Goal: Information Seeking & Learning: Learn about a topic

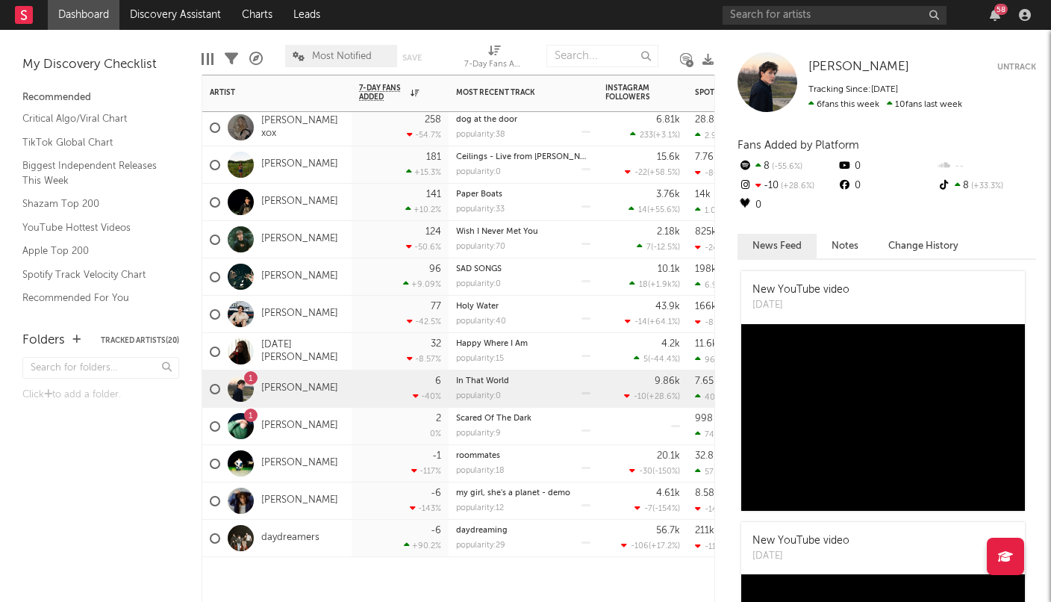
click at [365, 314] on div "77 -42.5 %" at bounding box center [400, 314] width 82 height 37
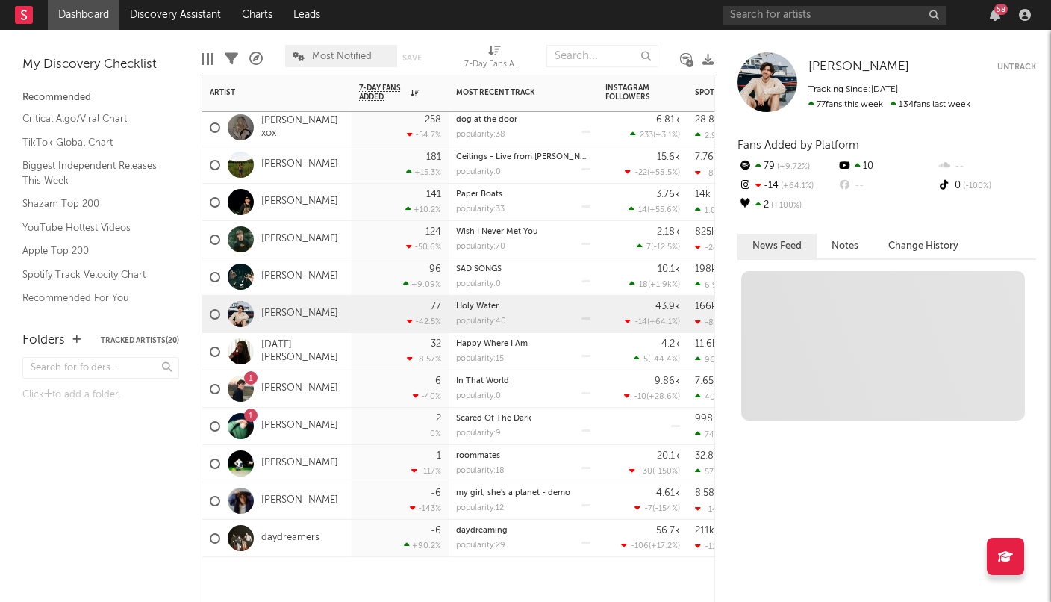
click at [307, 316] on link "[PERSON_NAME]" at bounding box center [299, 314] width 77 height 13
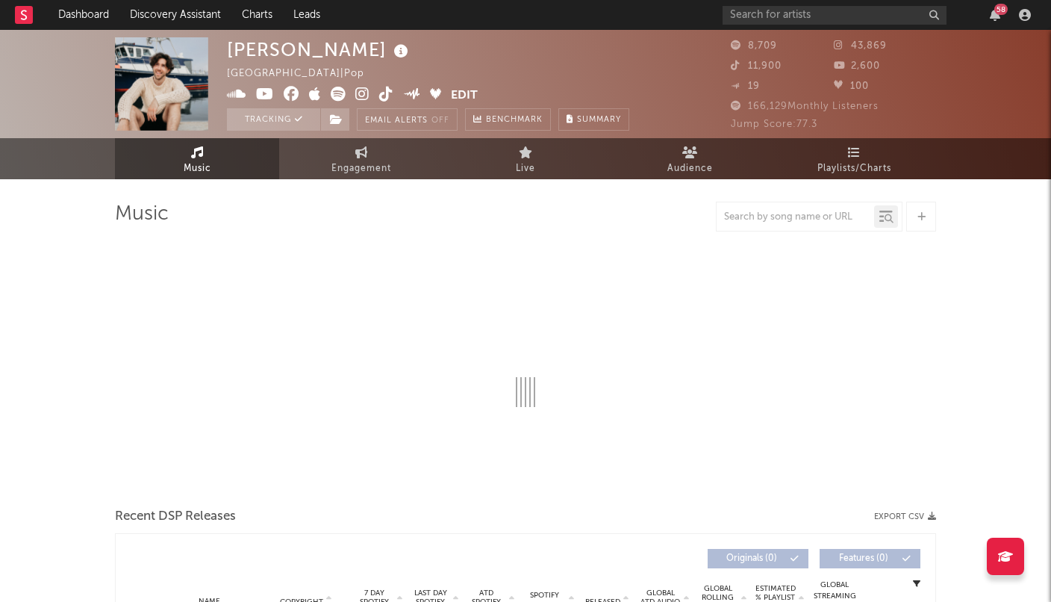
select select "6m"
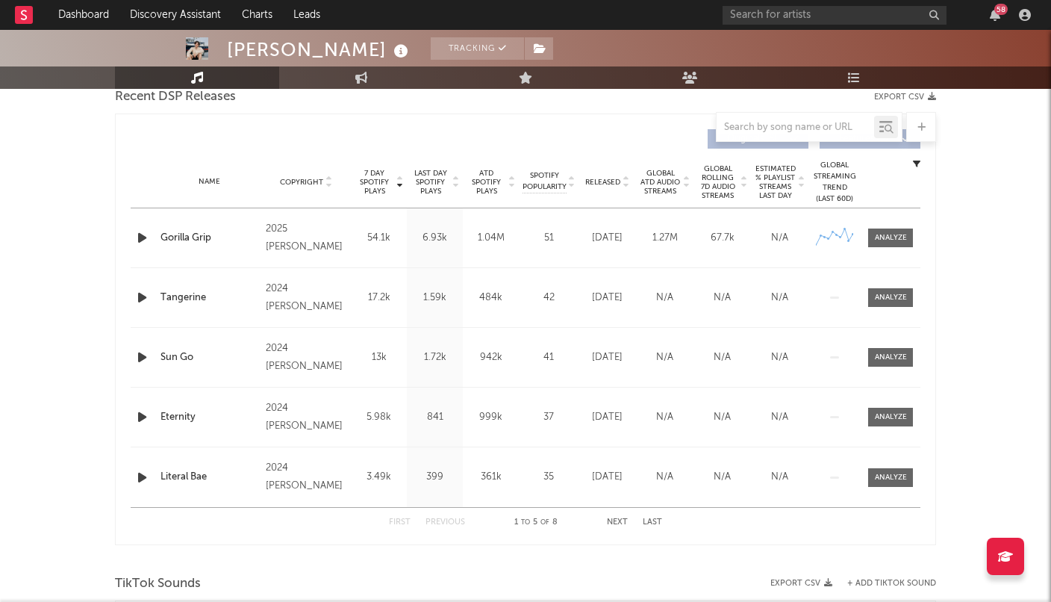
scroll to position [540, 0]
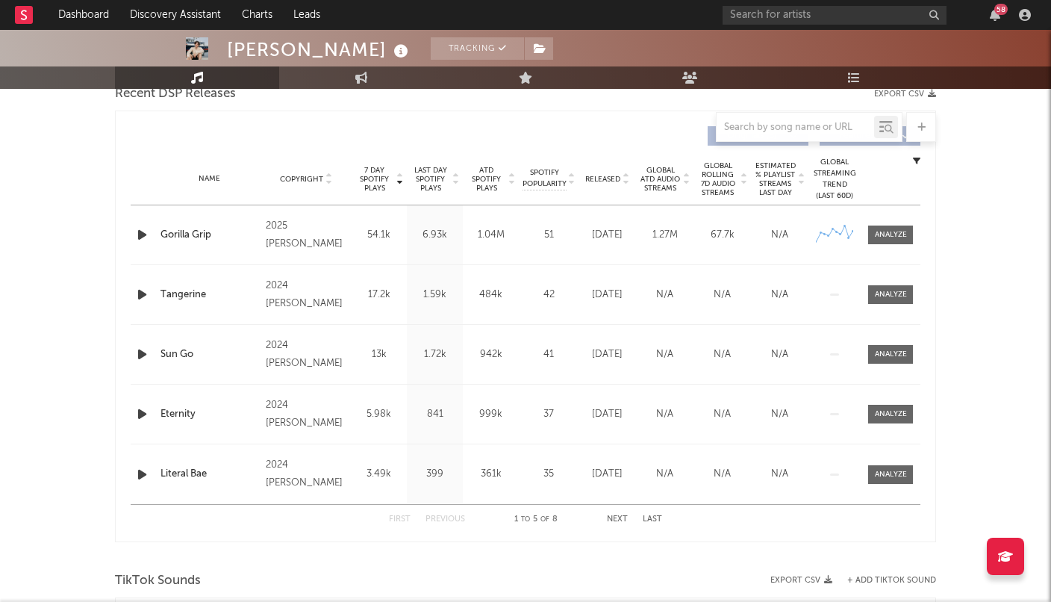
click at [439, 178] on span "Last Day Spotify Plays" at bounding box center [431, 179] width 40 height 27
click at [360, 187] on span "7 Day Spotify Plays" at bounding box center [375, 179] width 40 height 27
click at [620, 516] on button "Next" at bounding box center [617, 519] width 21 height 8
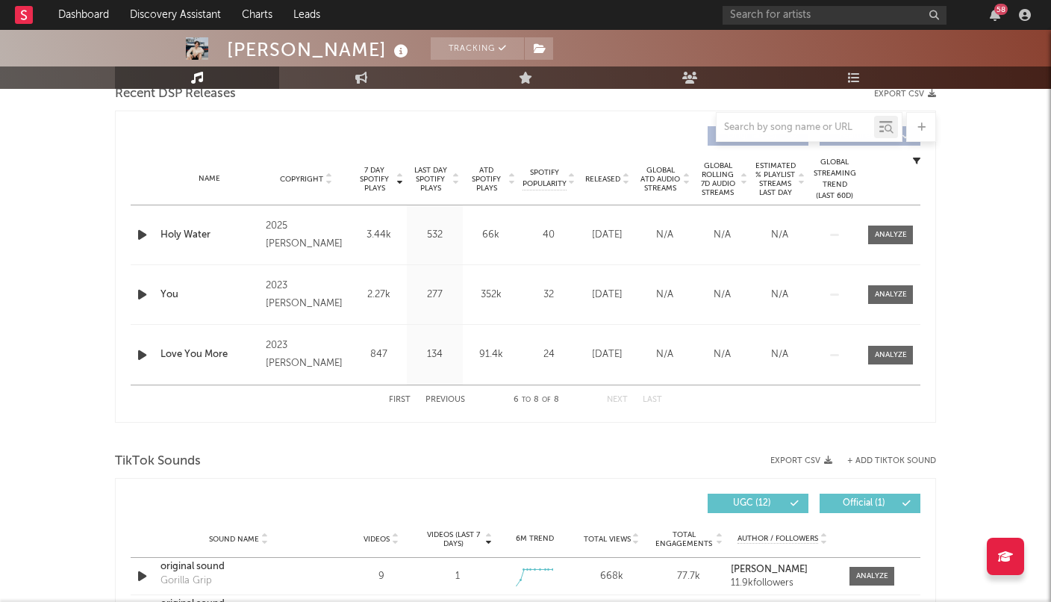
click at [452, 398] on button "Previous" at bounding box center [445, 400] width 40 height 8
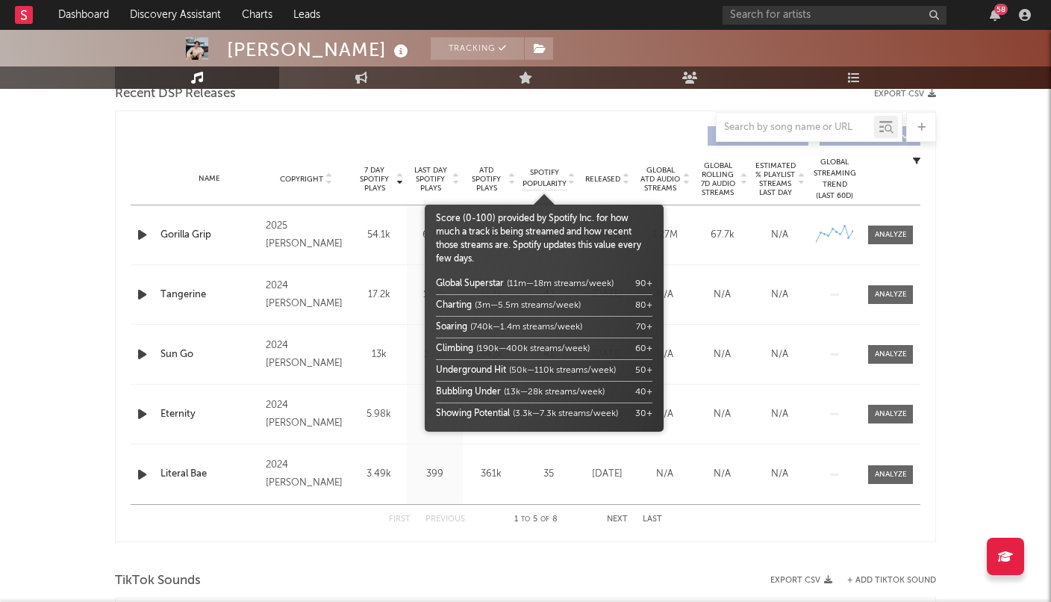
click at [541, 175] on span "Spotify Popularity" at bounding box center [544, 178] width 44 height 22
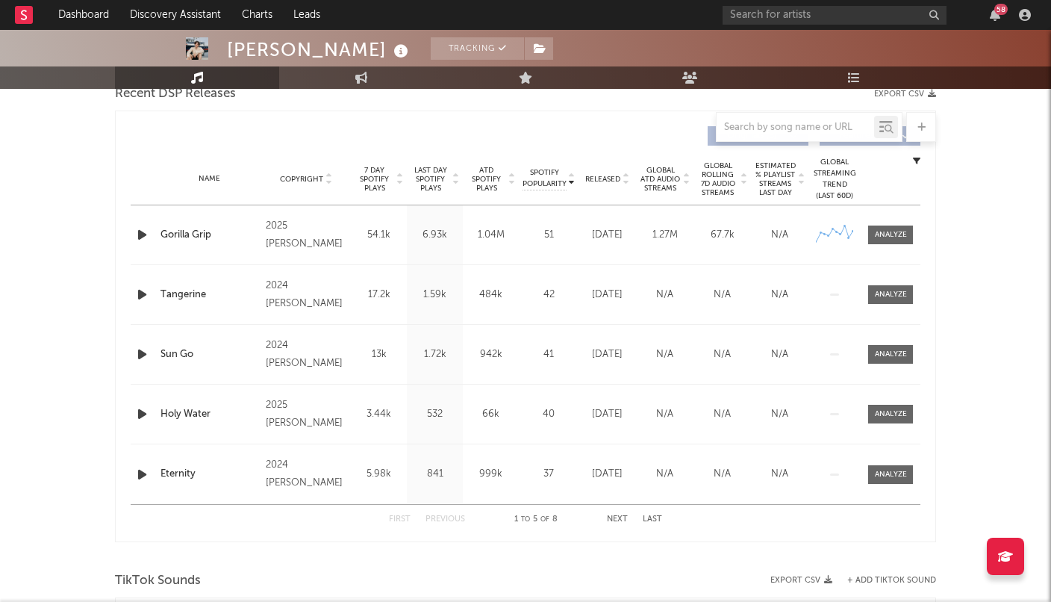
click at [559, 134] on div at bounding box center [525, 127] width 821 height 30
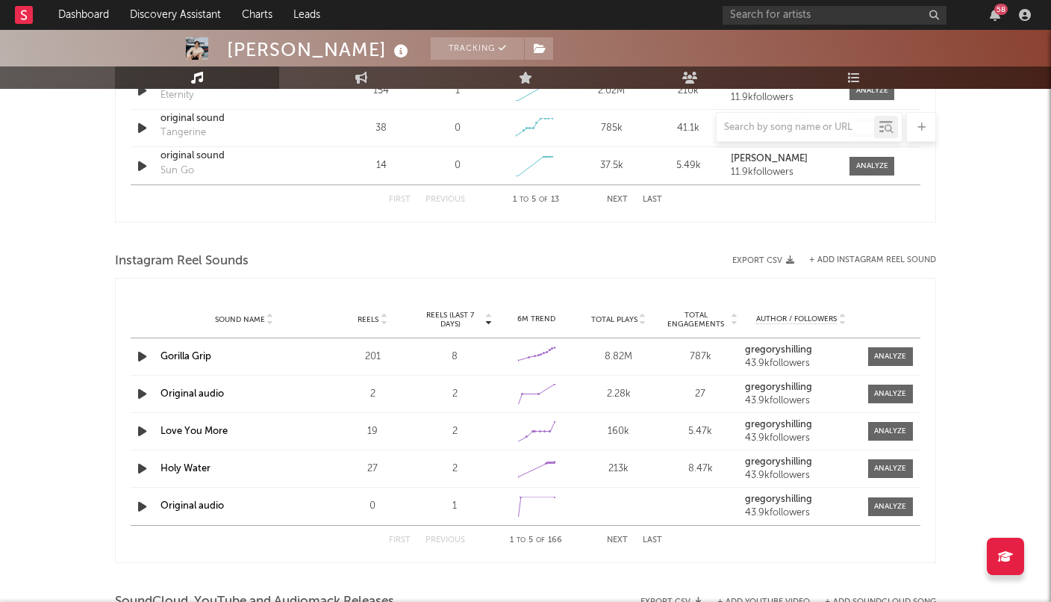
scroll to position [1219, 0]
click at [619, 319] on span "Total Plays" at bounding box center [614, 320] width 46 height 9
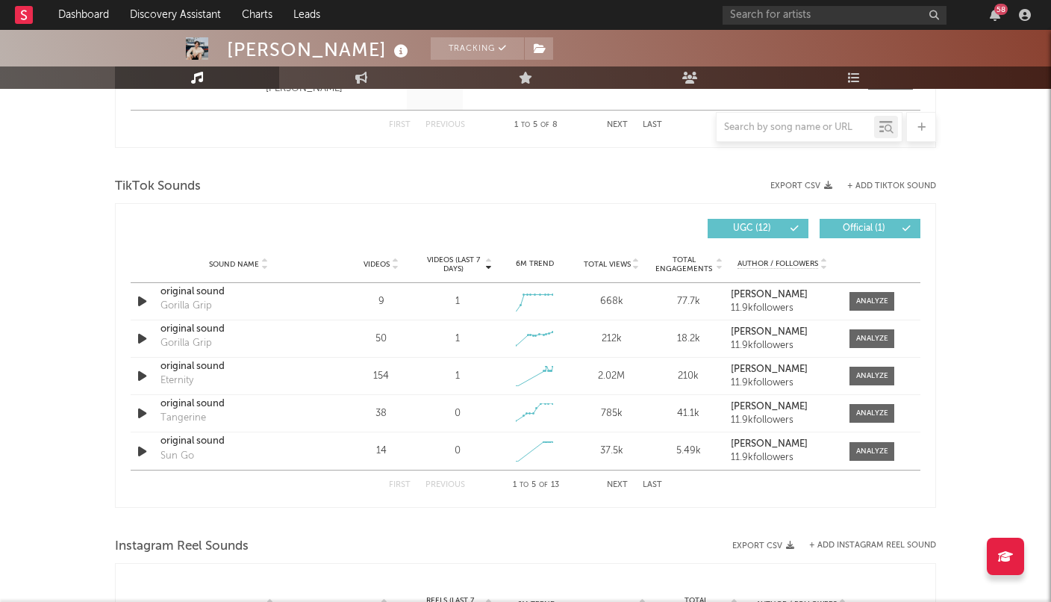
scroll to position [933, 0]
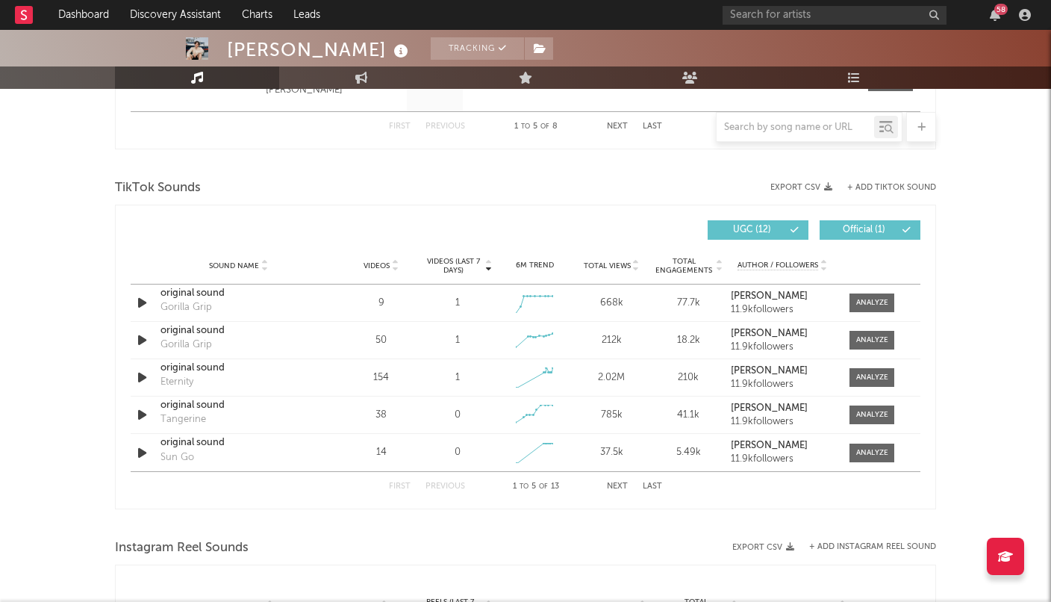
click at [611, 265] on span "Total Views" at bounding box center [607, 265] width 47 height 9
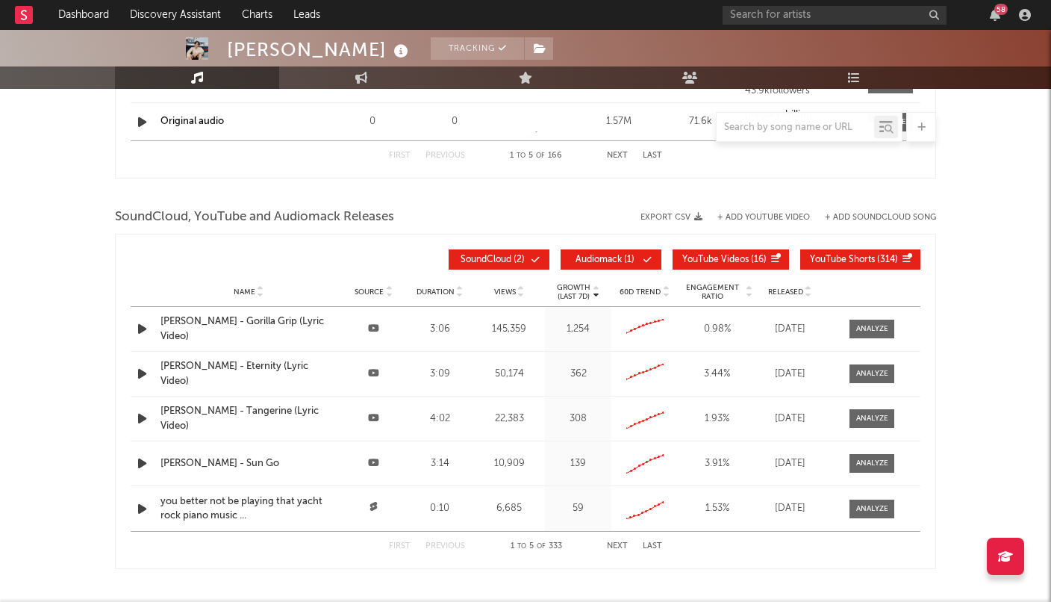
scroll to position [1605, 0]
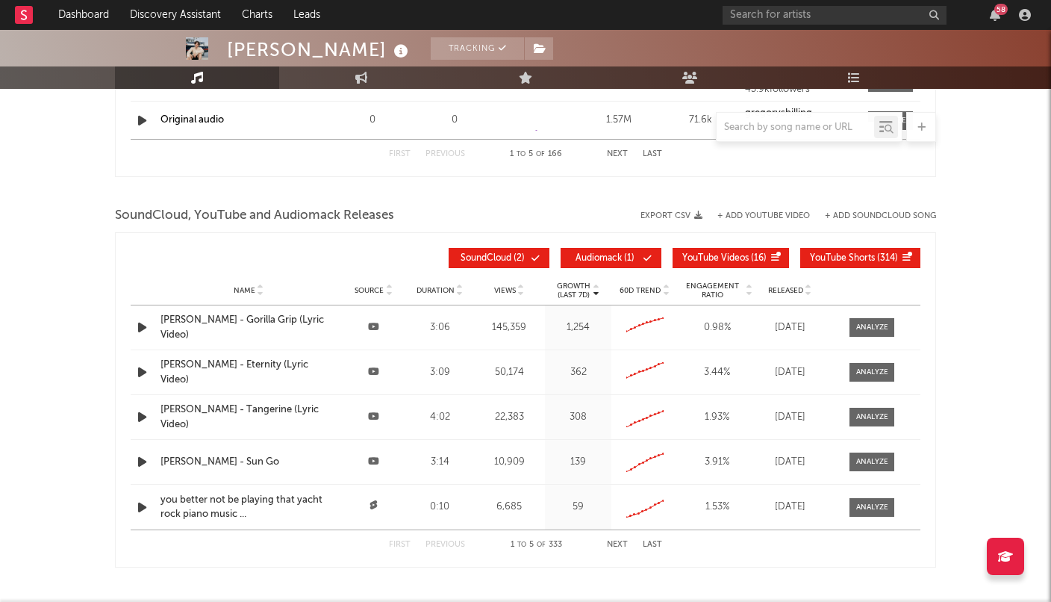
click at [505, 293] on span "Views" at bounding box center [505, 290] width 22 height 9
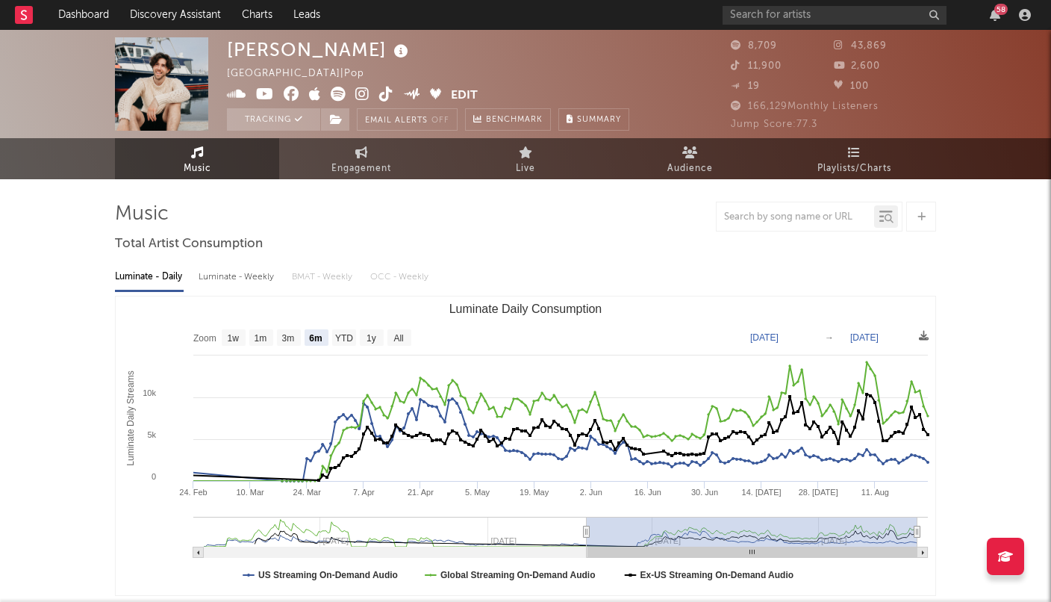
scroll to position [0, 0]
click at [352, 169] on span "Engagement" at bounding box center [361, 169] width 60 height 18
select select "1w"
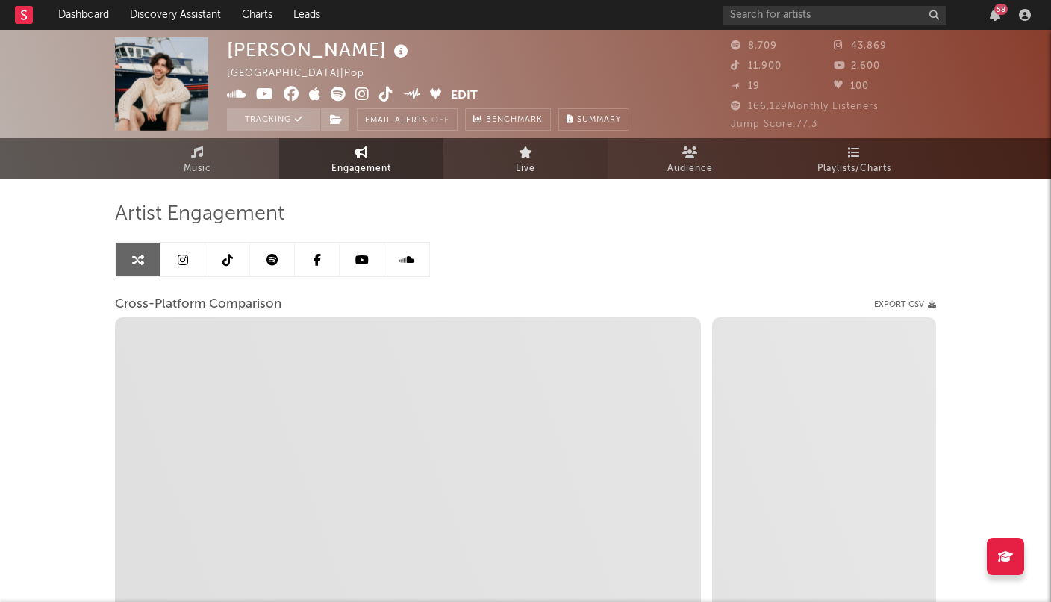
click at [524, 160] on span "Live" at bounding box center [525, 169] width 19 height 18
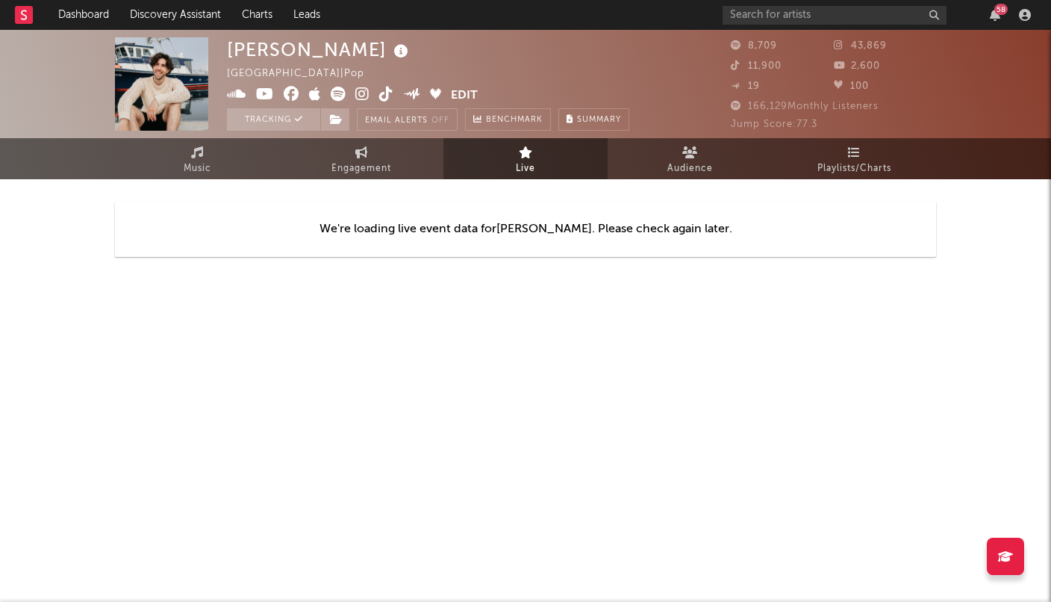
click at [679, 183] on div "We're loading live event data for [PERSON_NAME] . Please check again later." at bounding box center [525, 229] width 821 height 100
click at [690, 158] on link "Audience" at bounding box center [690, 158] width 164 height 41
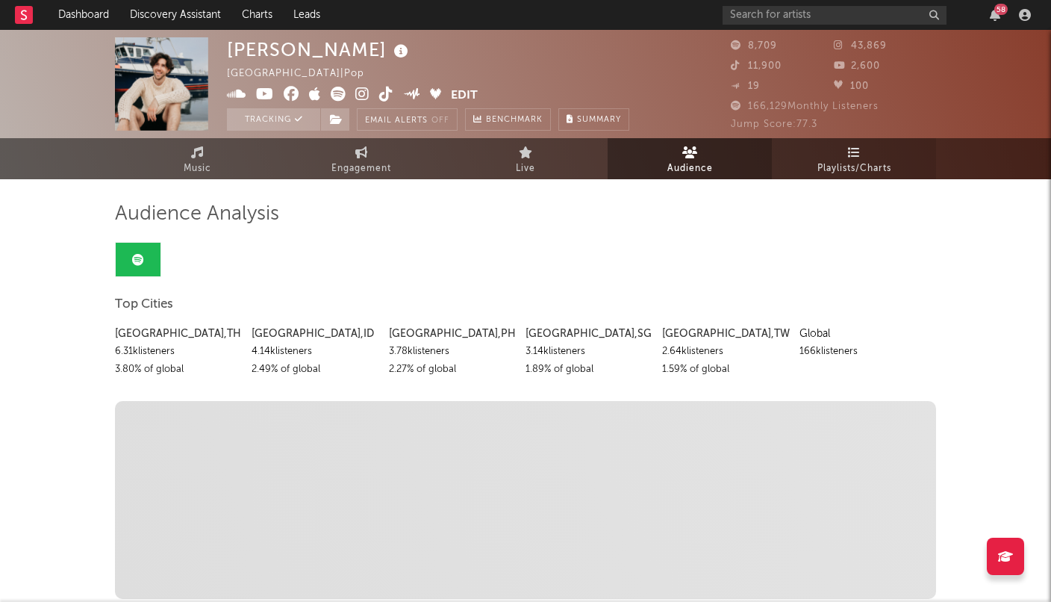
click at [870, 152] on link "Playlists/Charts" at bounding box center [854, 158] width 164 height 41
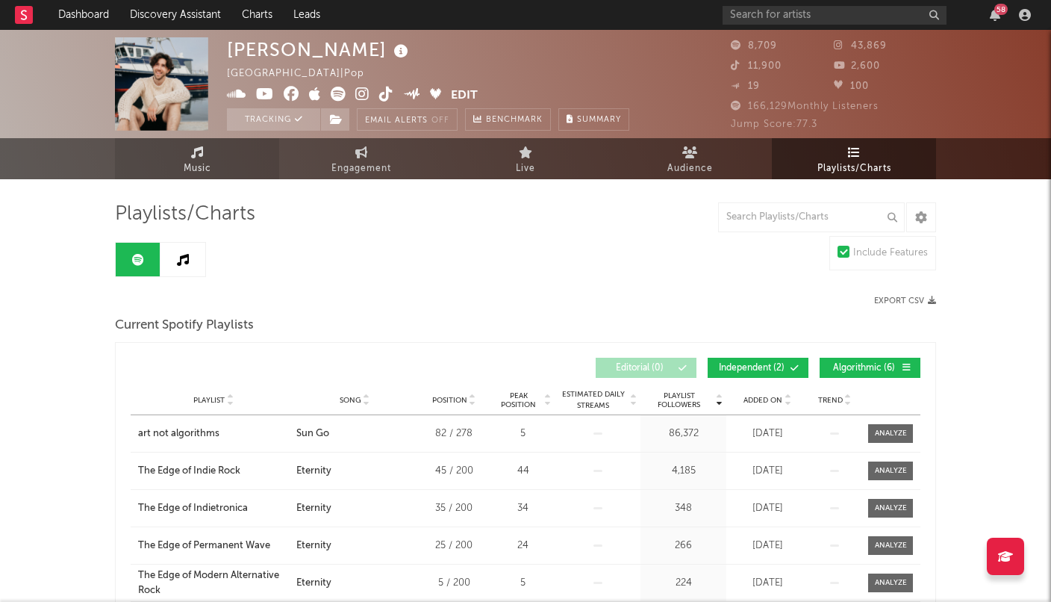
click at [196, 160] on span "Music" at bounding box center [198, 169] width 28 height 18
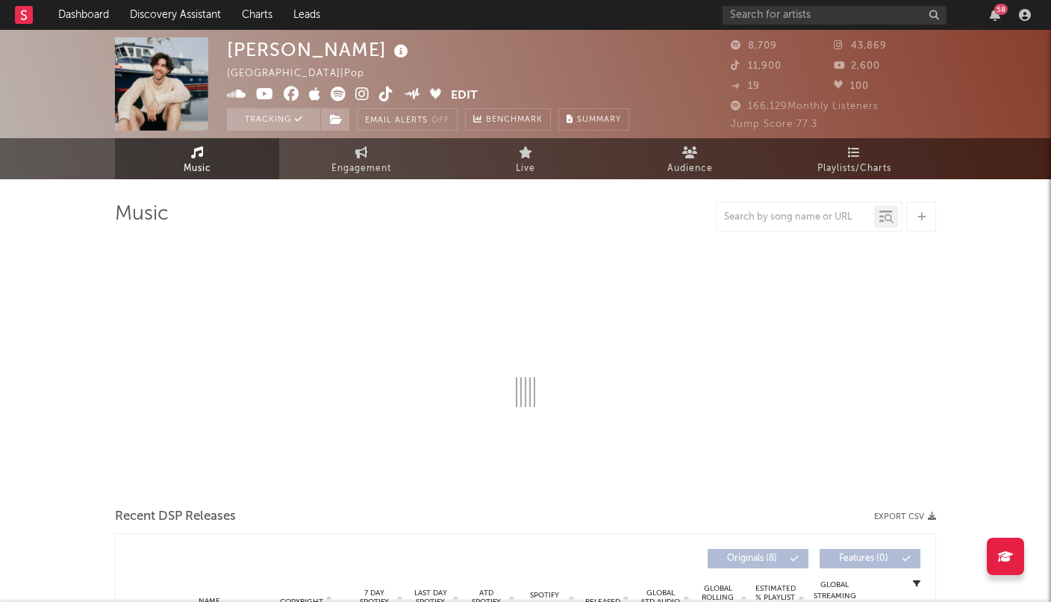
select select "6m"
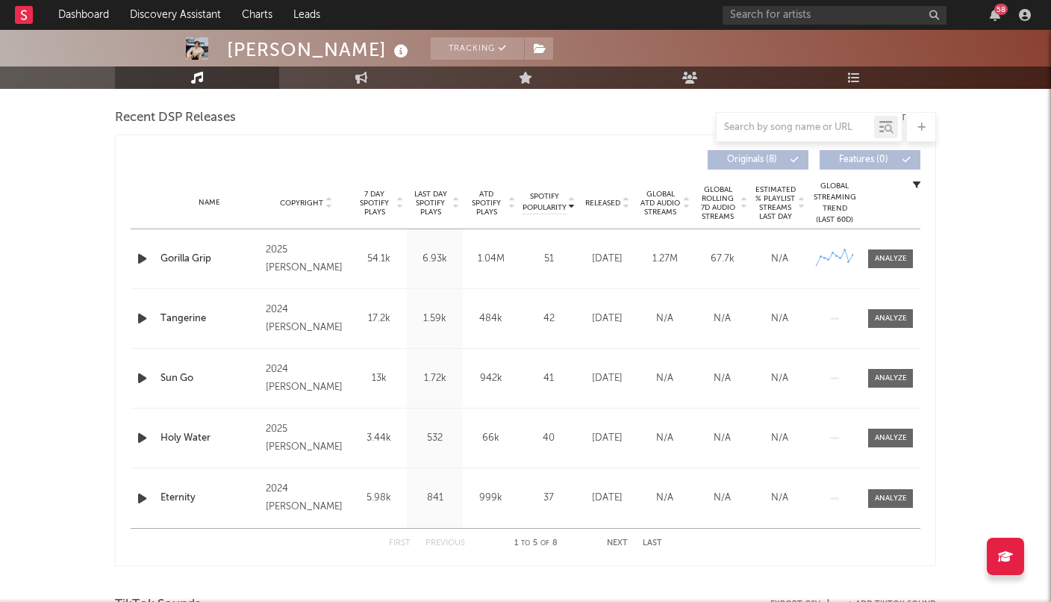
scroll to position [517, 0]
click at [372, 202] on span "7 Day Spotify Plays" at bounding box center [375, 202] width 40 height 27
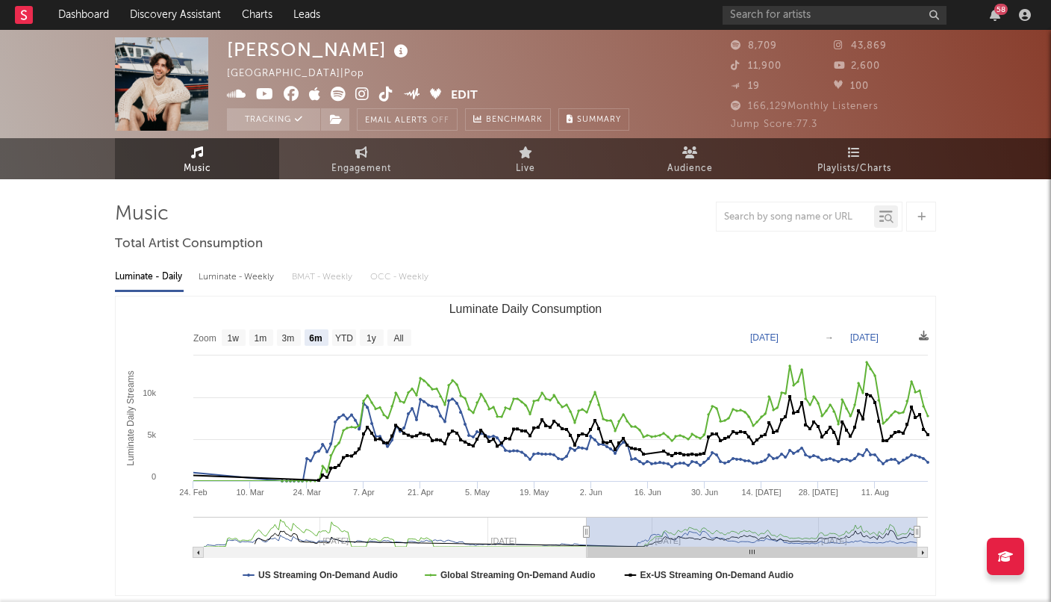
scroll to position [0, 0]
click at [92, 24] on link "Dashboard" at bounding box center [84, 15] width 72 height 30
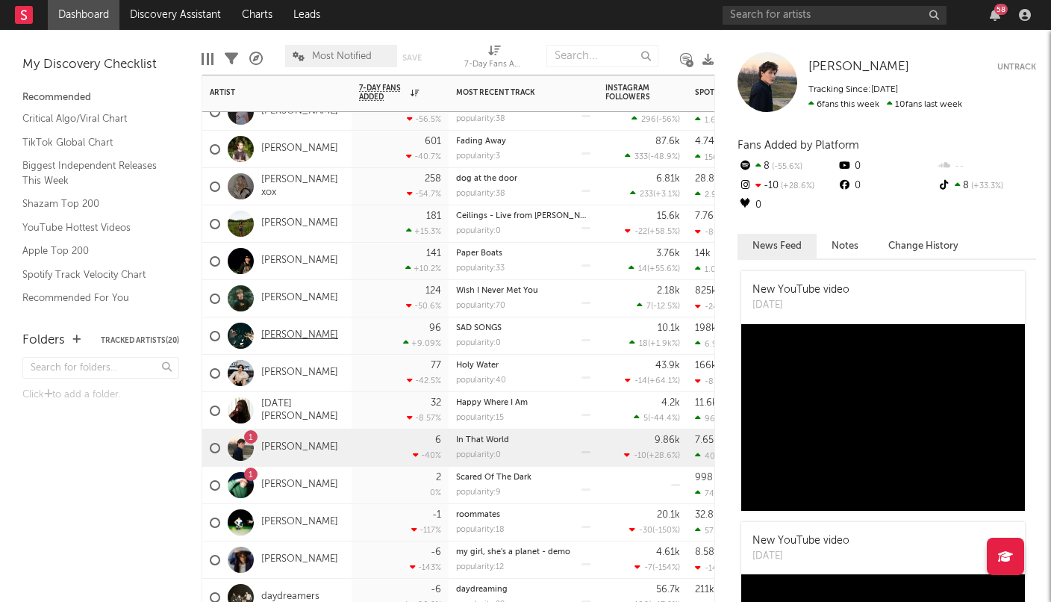
click at [305, 340] on link "[PERSON_NAME]" at bounding box center [299, 335] width 77 height 13
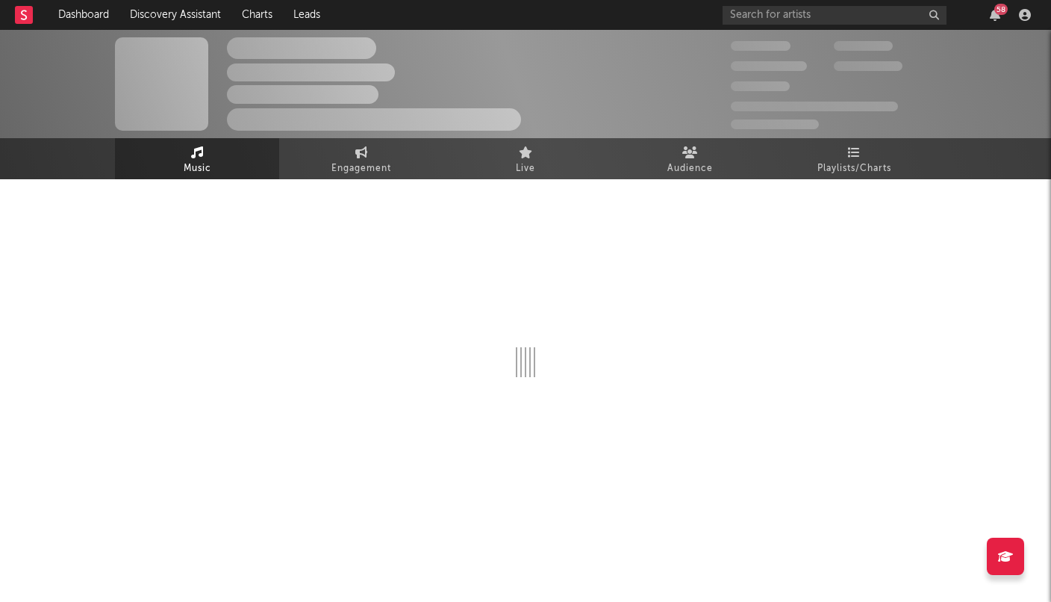
select select "6m"
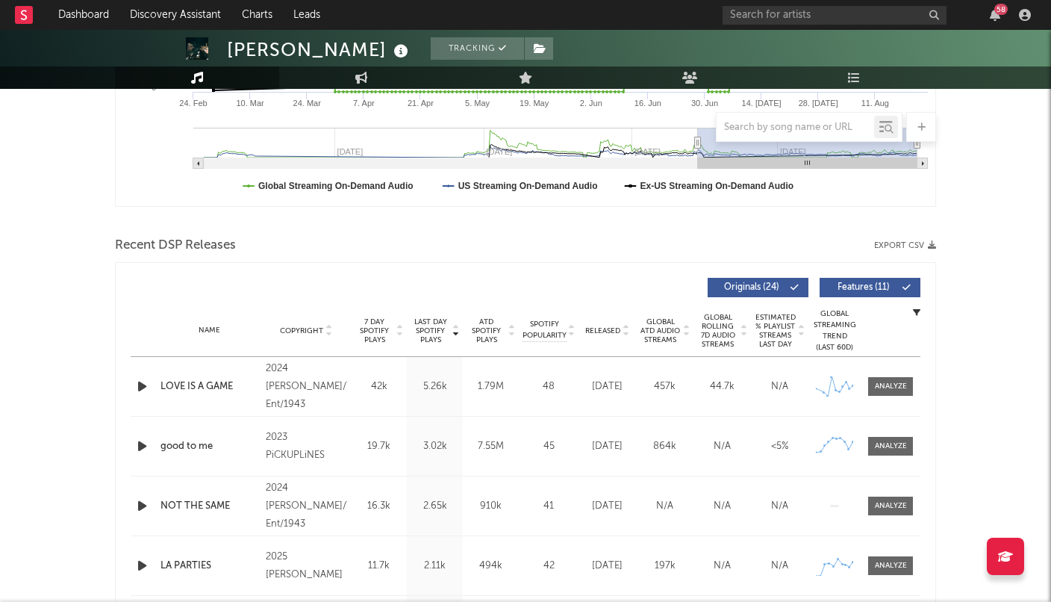
scroll to position [390, 0]
click at [372, 323] on span "7 Day Spotify Plays" at bounding box center [375, 329] width 40 height 27
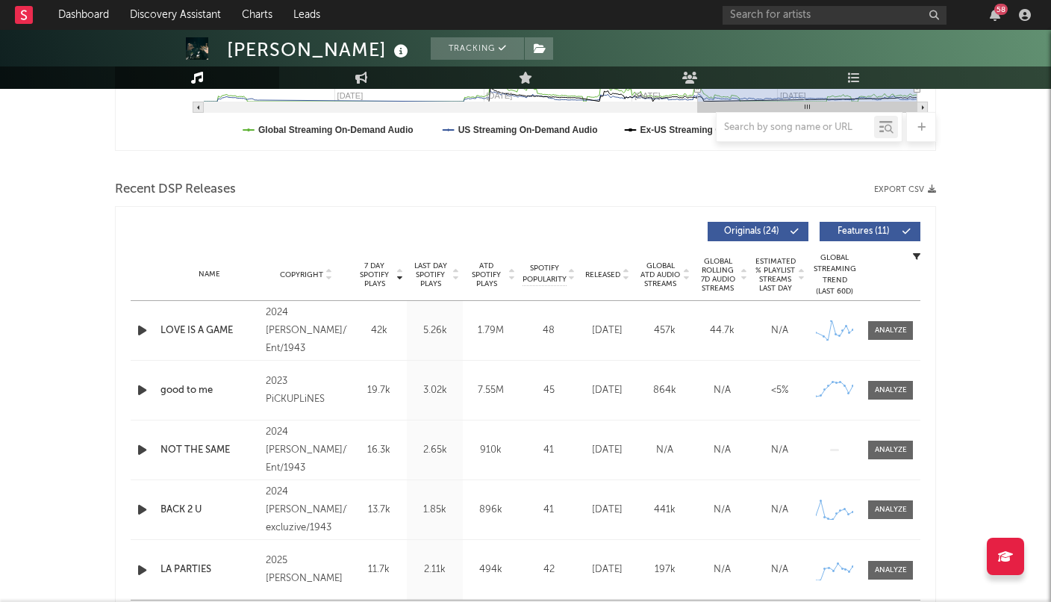
scroll to position [455, 0]
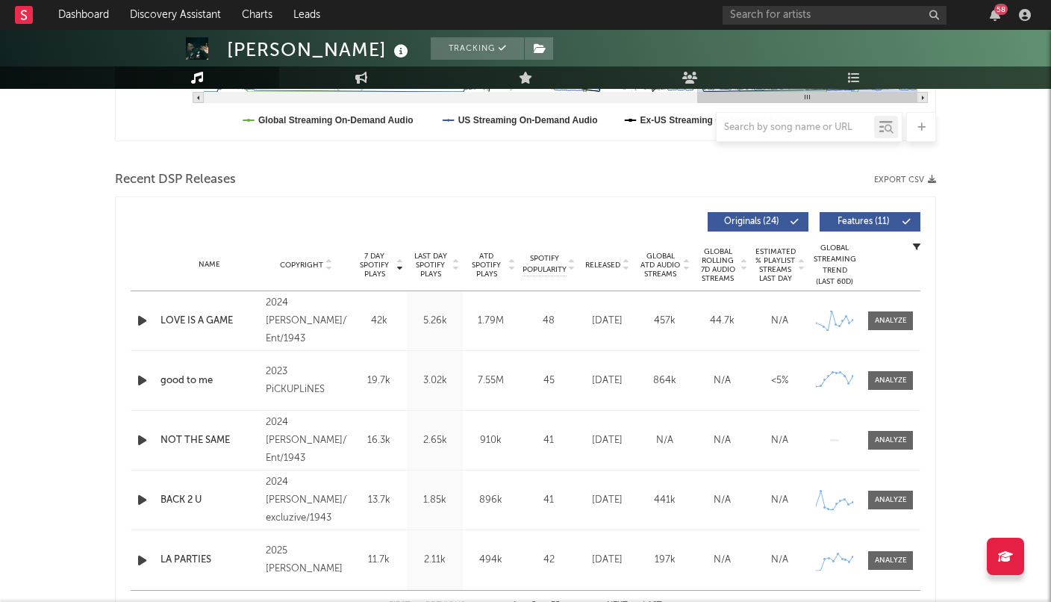
click at [772, 269] on span "Estimated % Playlist Streams Last Day" at bounding box center [775, 265] width 41 height 36
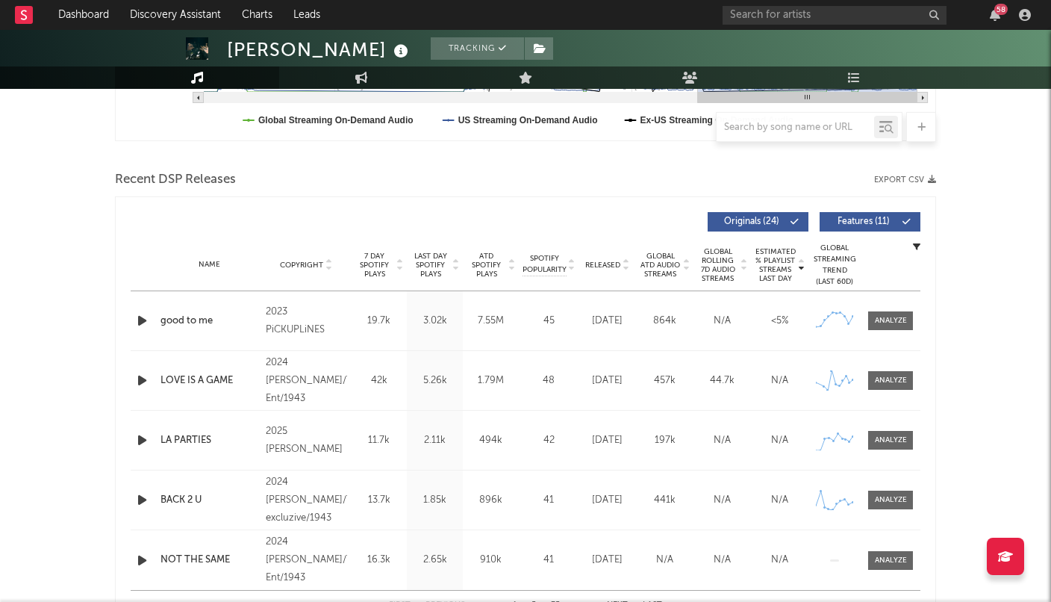
click at [724, 265] on span "Global Rolling 7D Audio Streams" at bounding box center [717, 265] width 41 height 36
click at [669, 259] on span "Global ATD Audio Streams" at bounding box center [660, 265] width 41 height 27
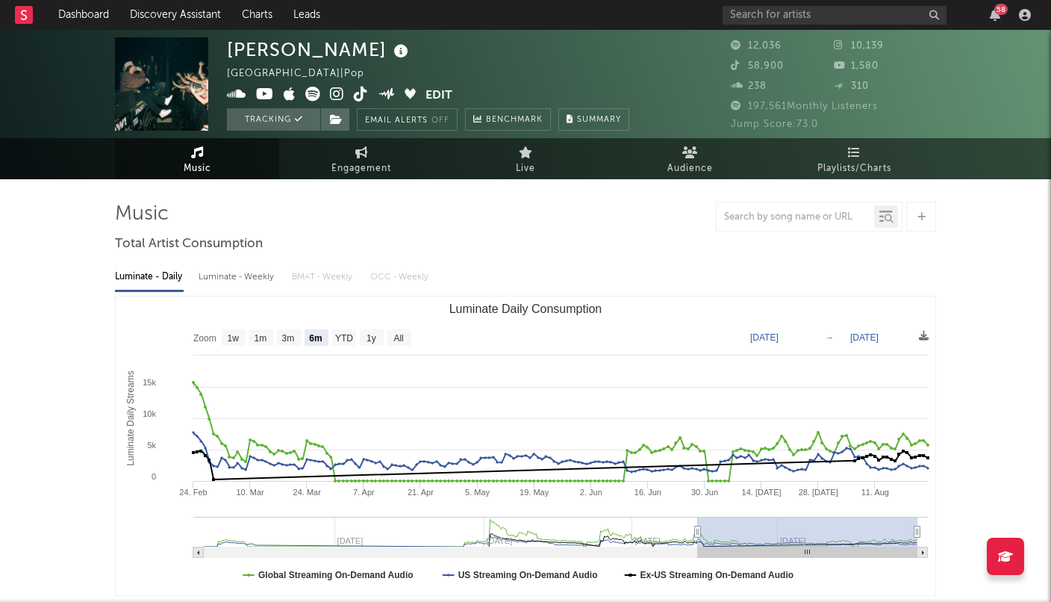
scroll to position [0, 0]
click at [199, 168] on span "Music" at bounding box center [198, 169] width 28 height 18
click at [108, 18] on link "Dashboard" at bounding box center [84, 15] width 72 height 30
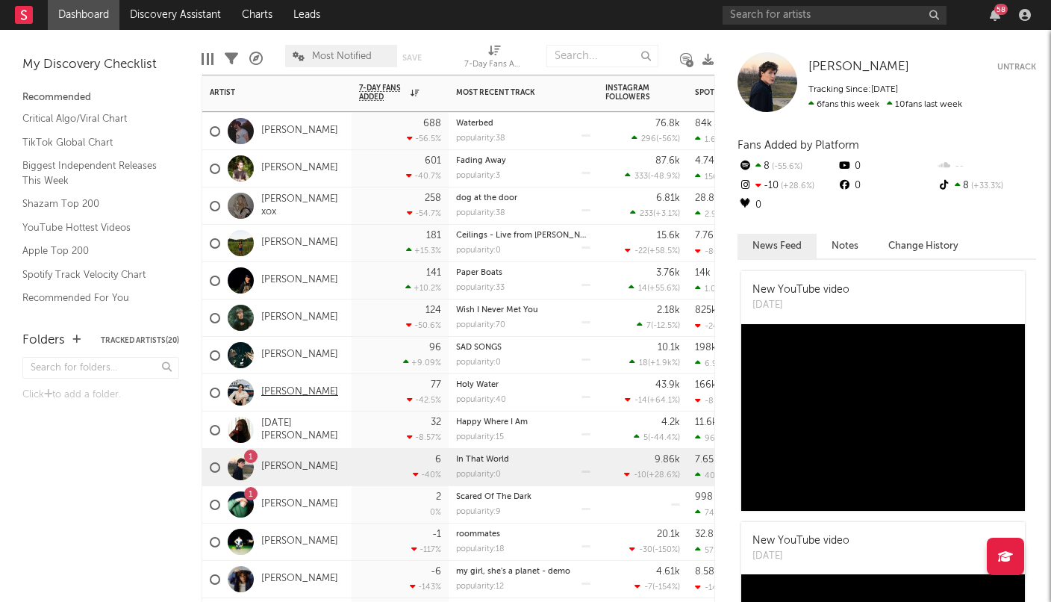
click at [287, 393] on link "[PERSON_NAME]" at bounding box center [299, 392] width 77 height 13
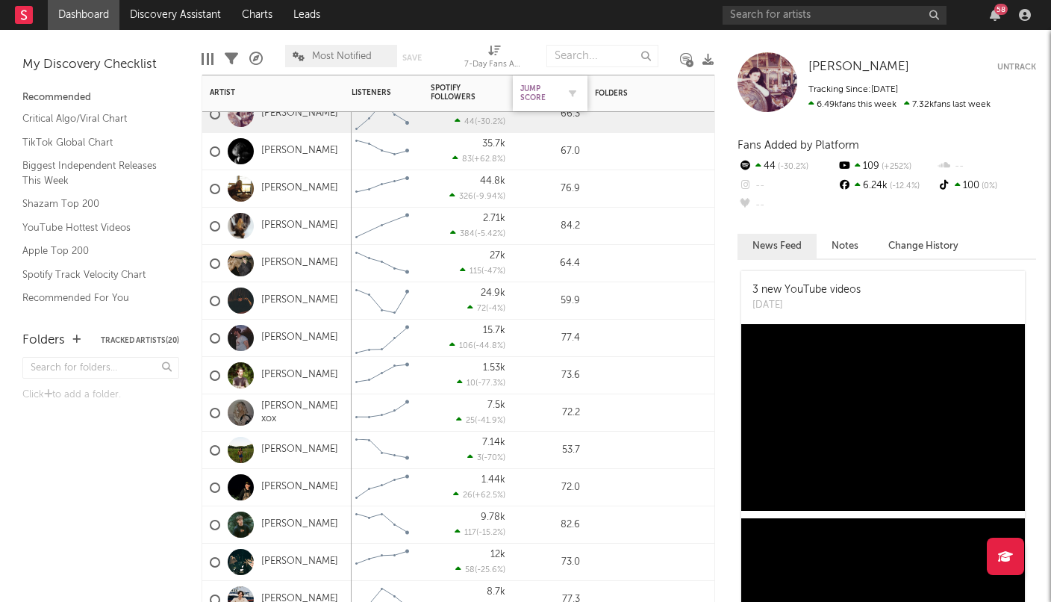
click at [533, 93] on div "Jump Score" at bounding box center [538, 93] width 37 height 18
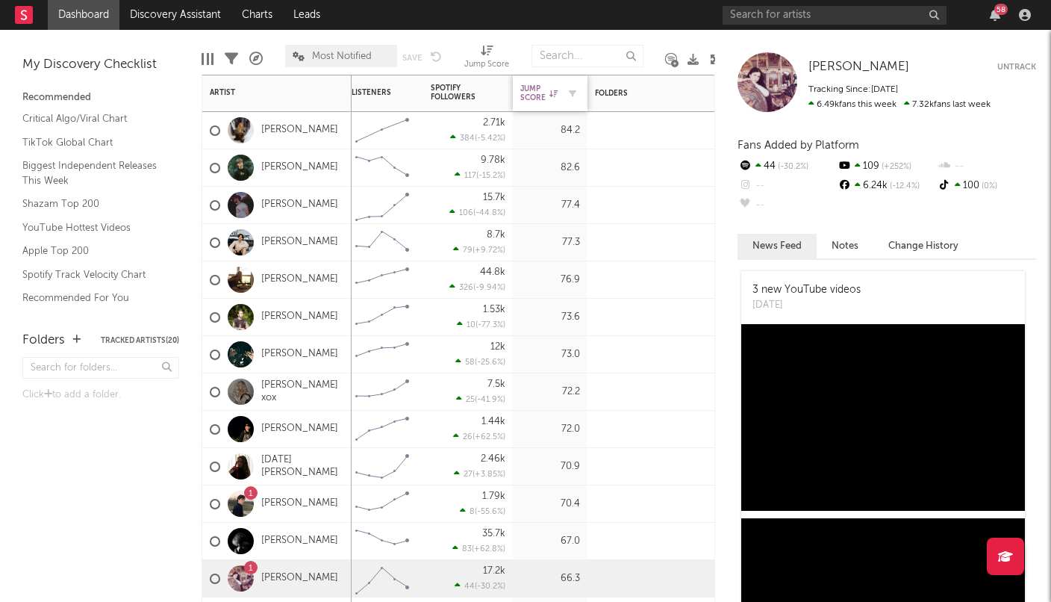
click at [529, 99] on div "Jump Score" at bounding box center [538, 93] width 37 height 18
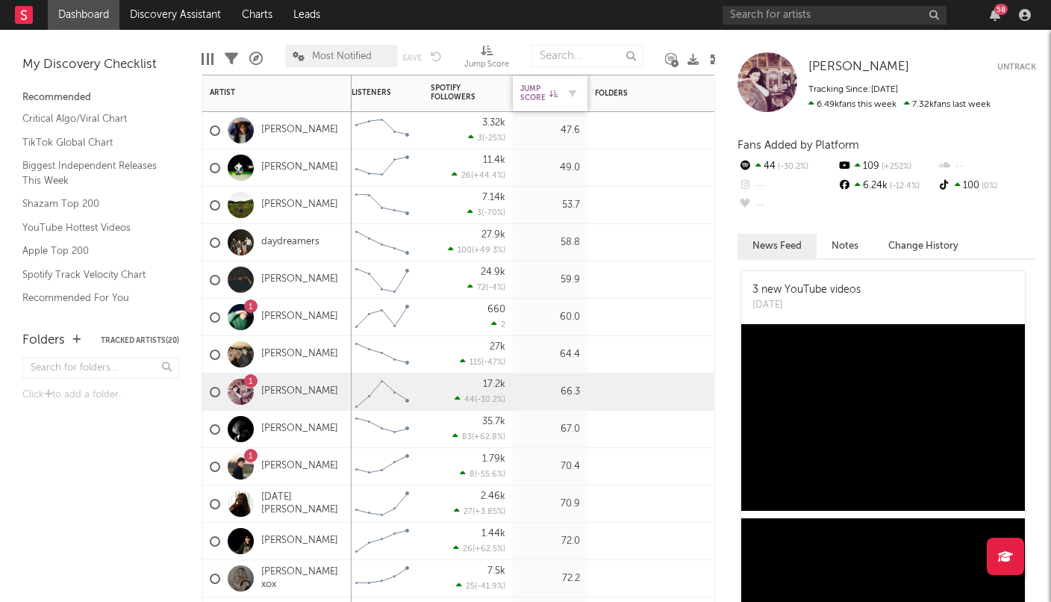
click at [529, 99] on div "Jump Score" at bounding box center [538, 93] width 37 height 18
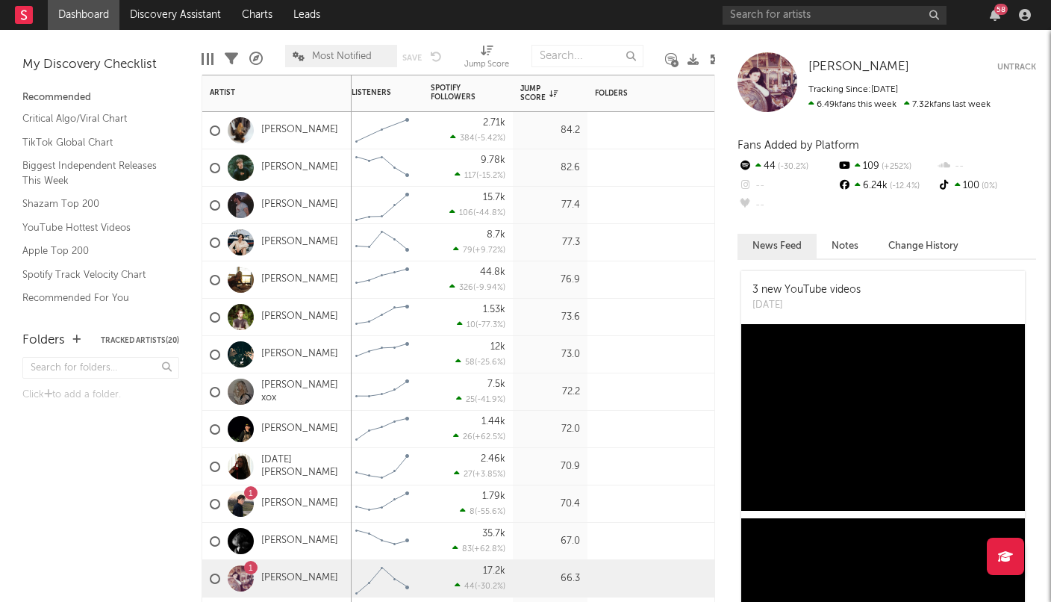
click at [484, 56] on div "Jump Score" at bounding box center [486, 65] width 45 height 18
select select "-1"
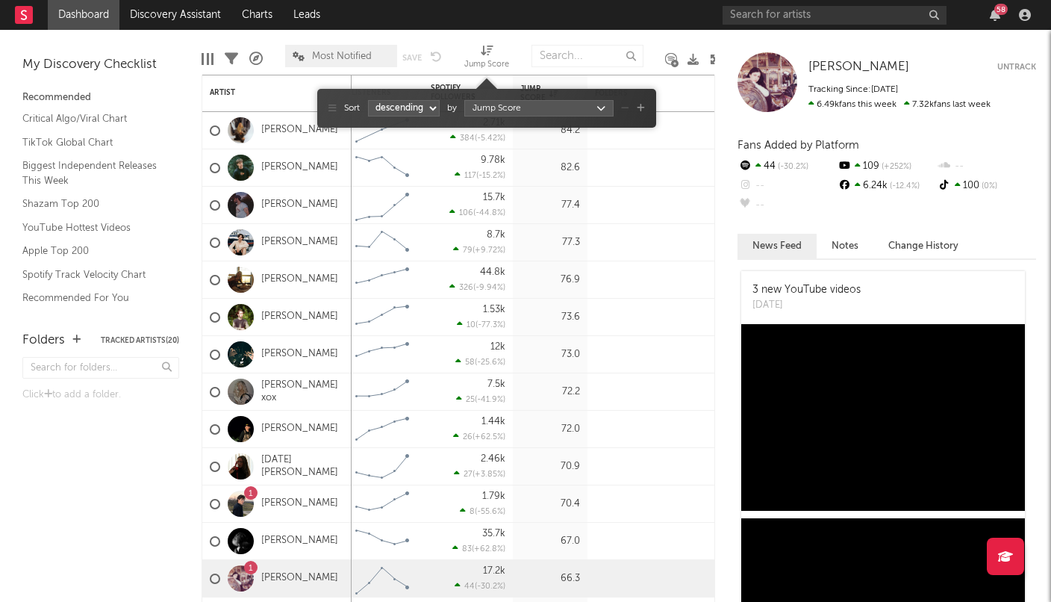
click at [485, 107] on body "Dashboard Discovery Assistant Charts Leads 58 Notifications Settings Mark all a…" at bounding box center [525, 301] width 1051 height 602
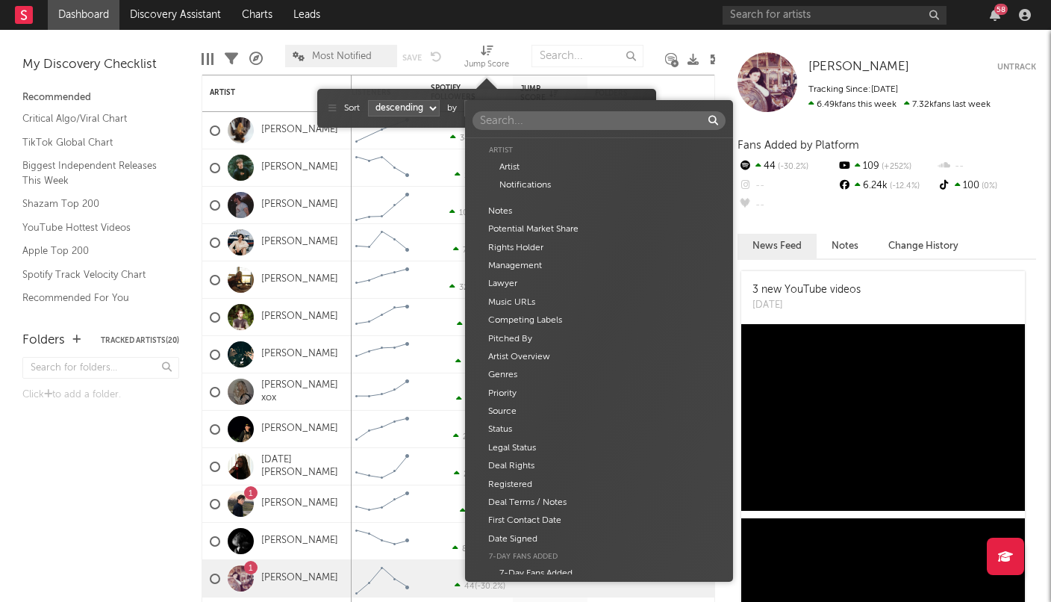
scroll to position [740, 0]
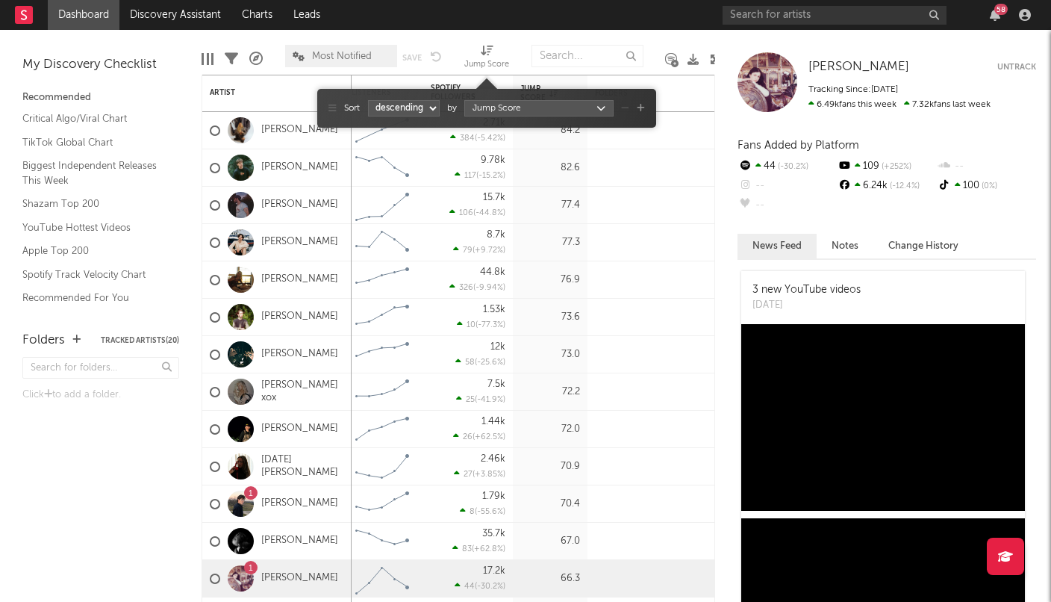
click at [454, 45] on div "Artist Artist Notifications Notes Potential Market Share Rights Holder Manageme…" at bounding box center [525, 301] width 1051 height 602
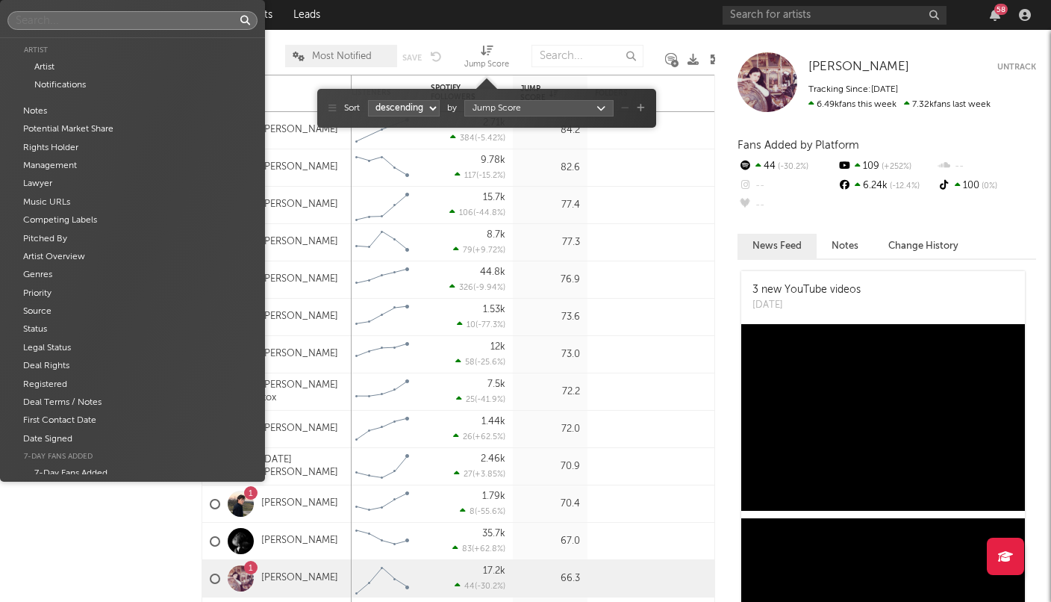
click at [516, 113] on body "Dashboard Discovery Assistant Charts Leads 58 Notifications Settings Mark all a…" at bounding box center [525, 301] width 1051 height 602
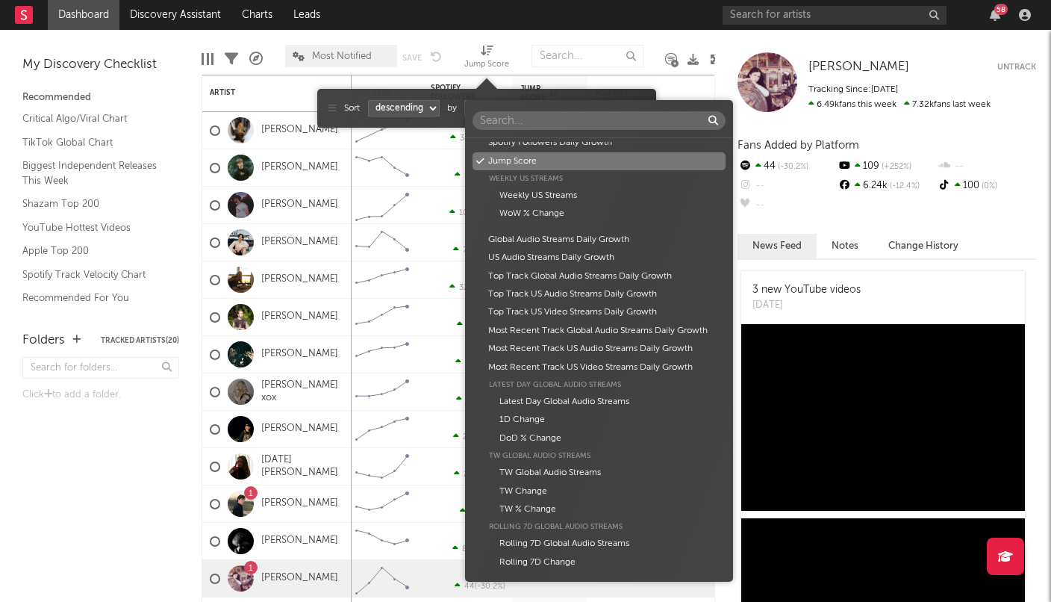
click at [513, 156] on div "Jump Score" at bounding box center [598, 161] width 253 height 18
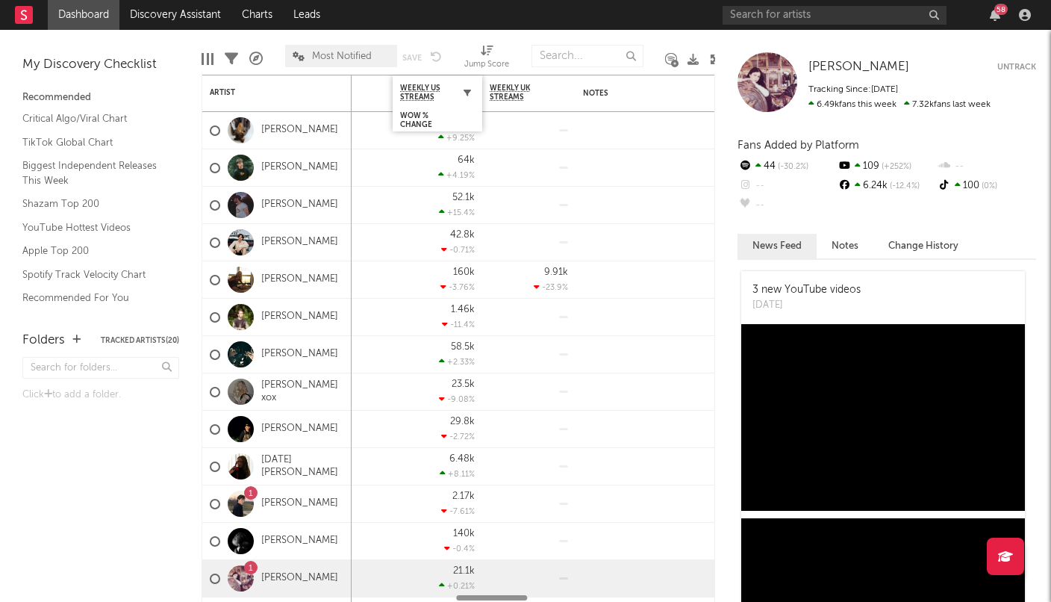
click at [461, 95] on button "button" at bounding box center [467, 92] width 15 height 15
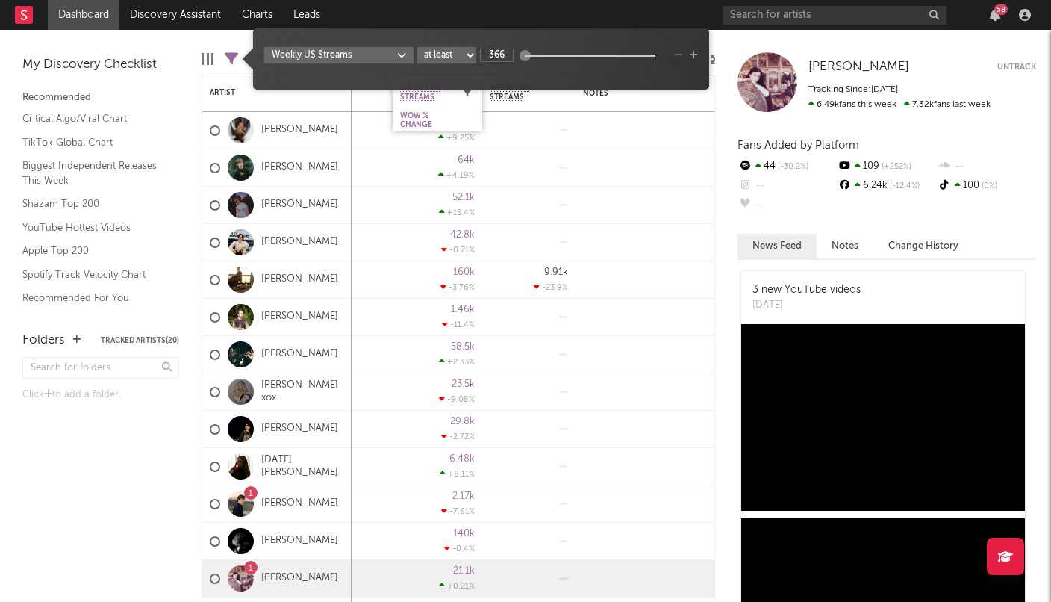
click at [467, 93] on icon "button" at bounding box center [466, 92] width 7 height 7
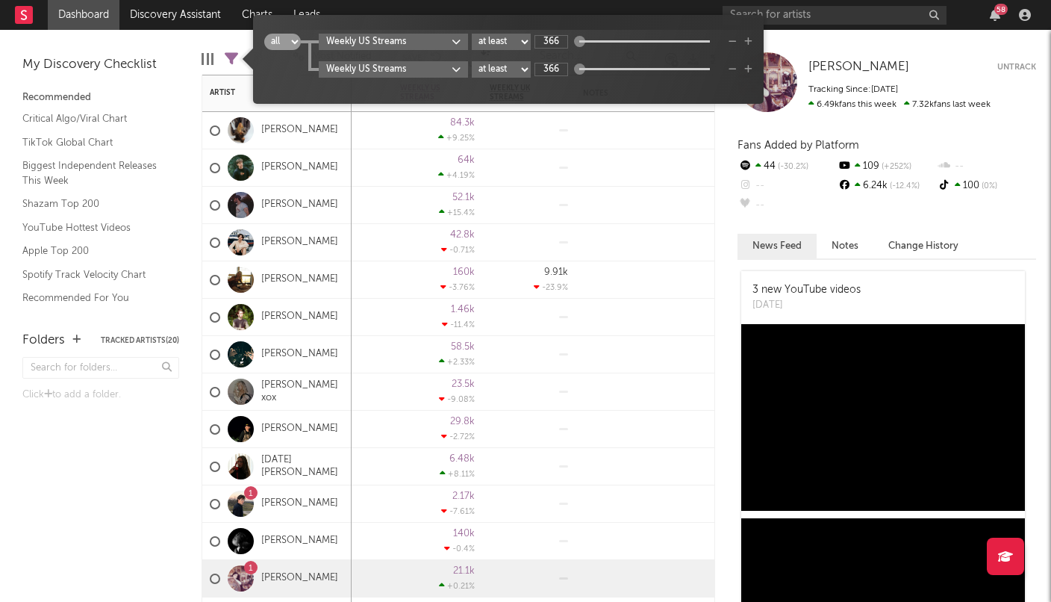
click at [531, 145] on div at bounding box center [529, 130] width 78 height 37
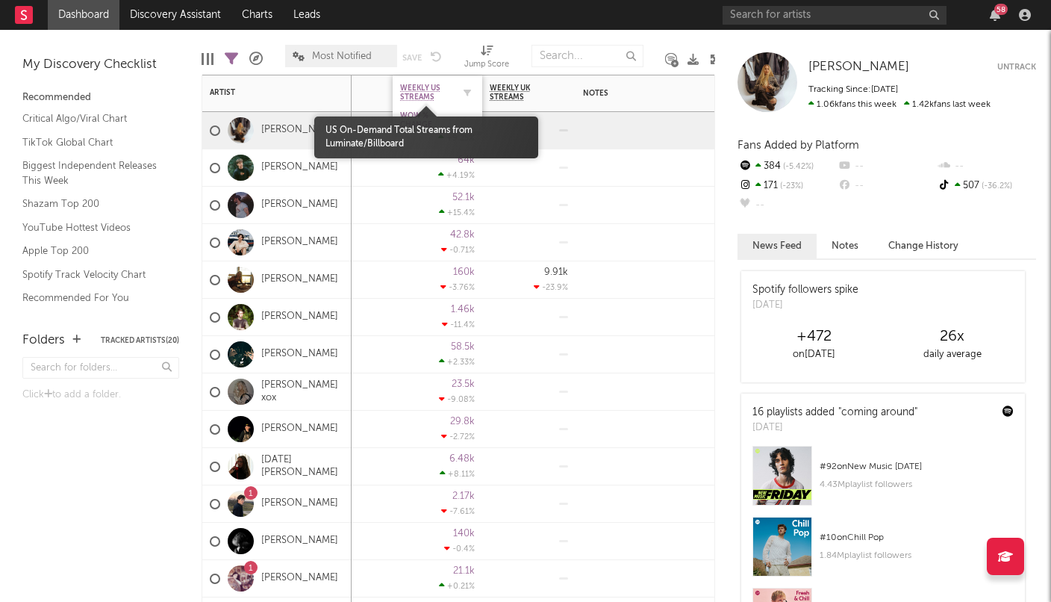
click at [430, 101] on span "Weekly US Streams" at bounding box center [426, 93] width 52 height 18
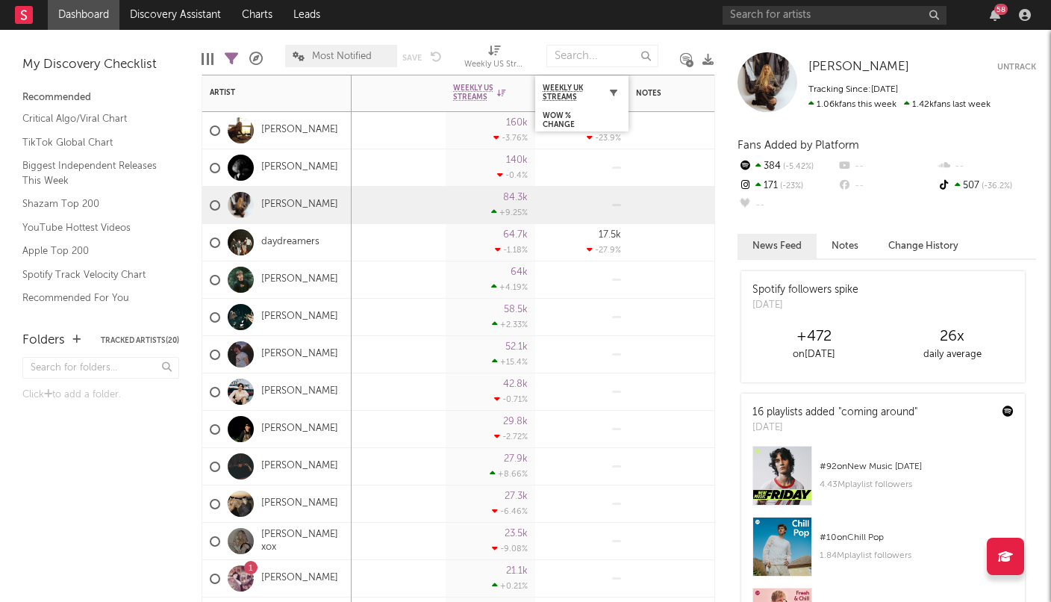
click at [615, 87] on button "button" at bounding box center [613, 92] width 15 height 15
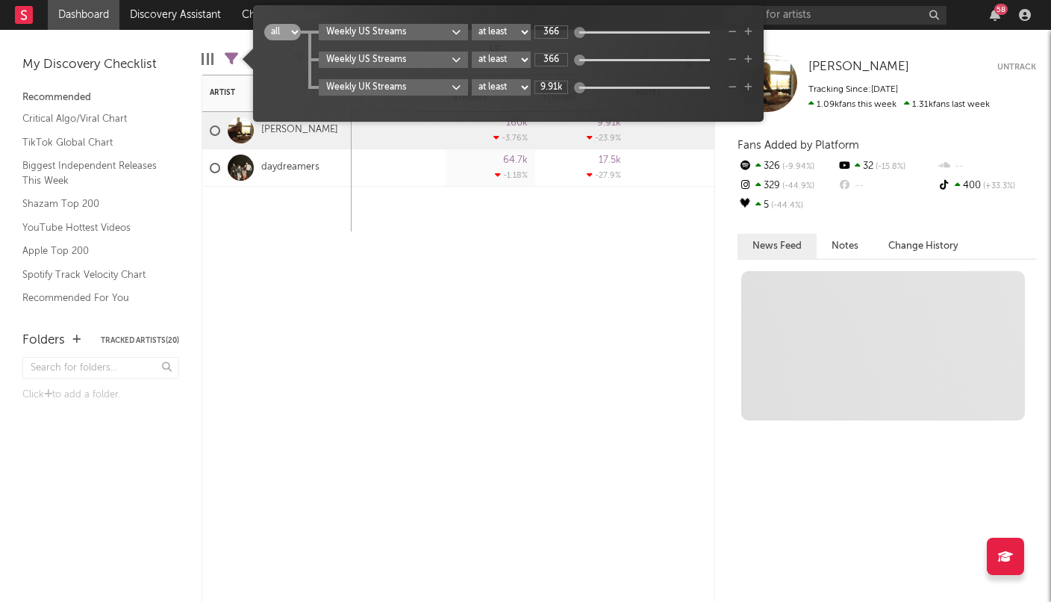
click at [522, 307] on div "Most Recent Track Popularity Released Instagram Followers 7d Change WoW % Chang…" at bounding box center [459, 338] width 514 height 527
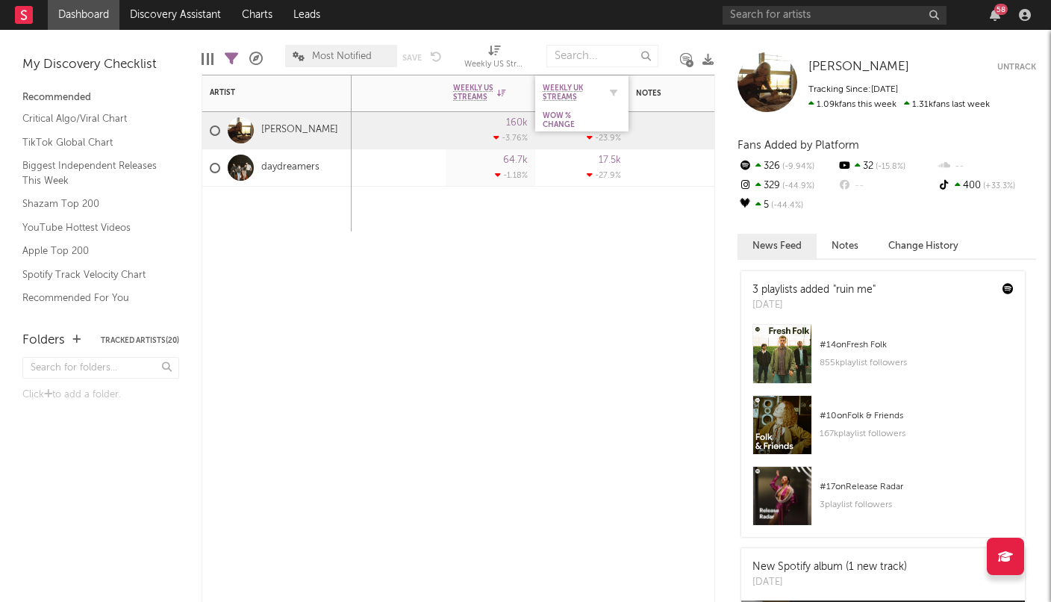
click at [594, 81] on div "Weekly UK Streams" at bounding box center [582, 92] width 78 height 29
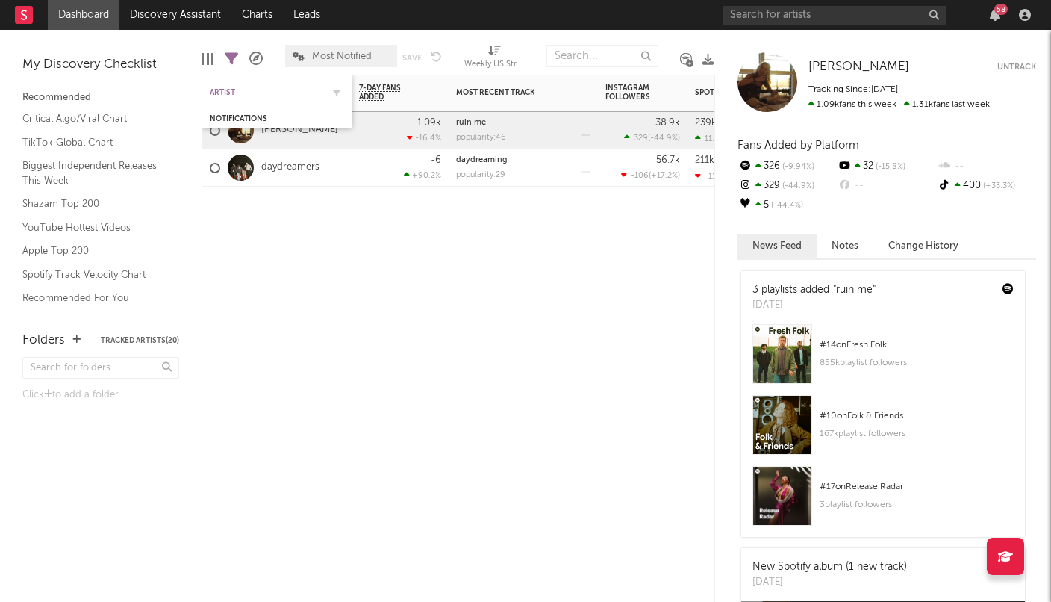
click at [249, 92] on div "Artist" at bounding box center [266, 92] width 112 height 9
click at [338, 48] on span "Most Notified" at bounding box center [341, 56] width 112 height 22
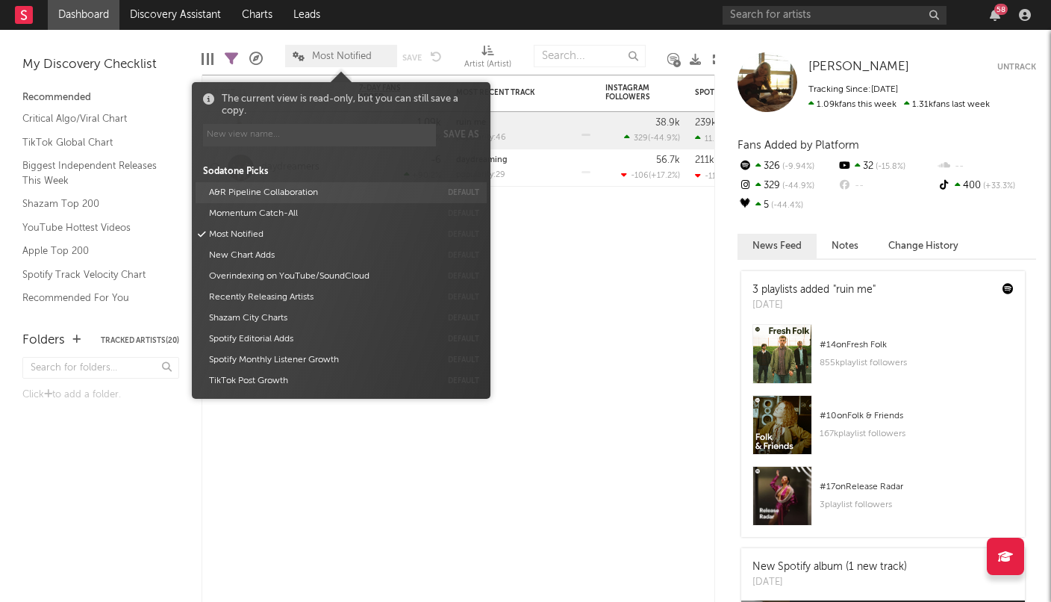
click at [235, 192] on button "A&R Pipeline Collaboration" at bounding box center [322, 192] width 237 height 21
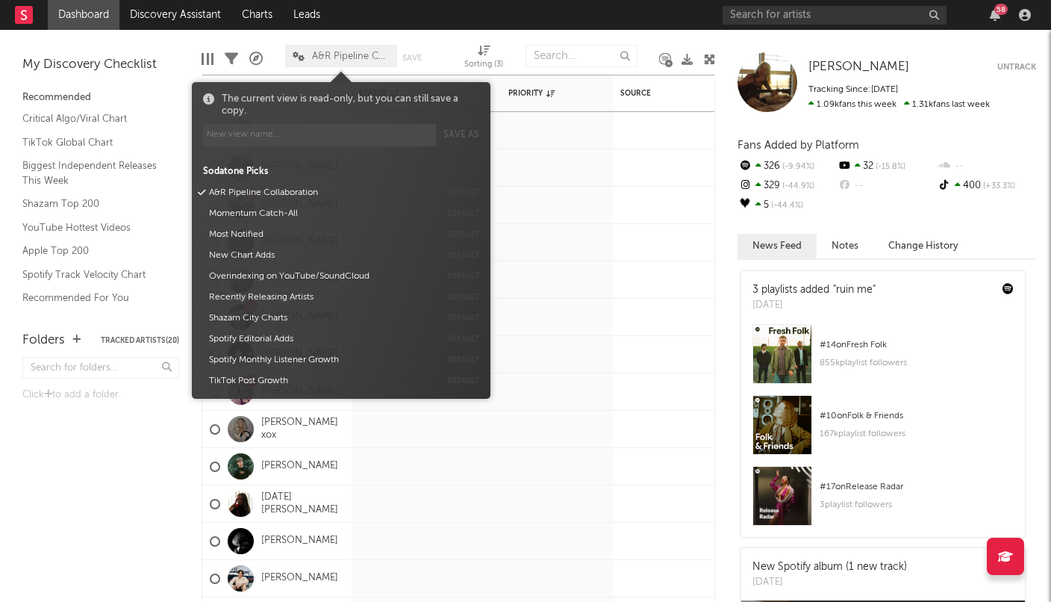
click at [168, 73] on div "My Discovery Checklist" at bounding box center [100, 65] width 157 height 18
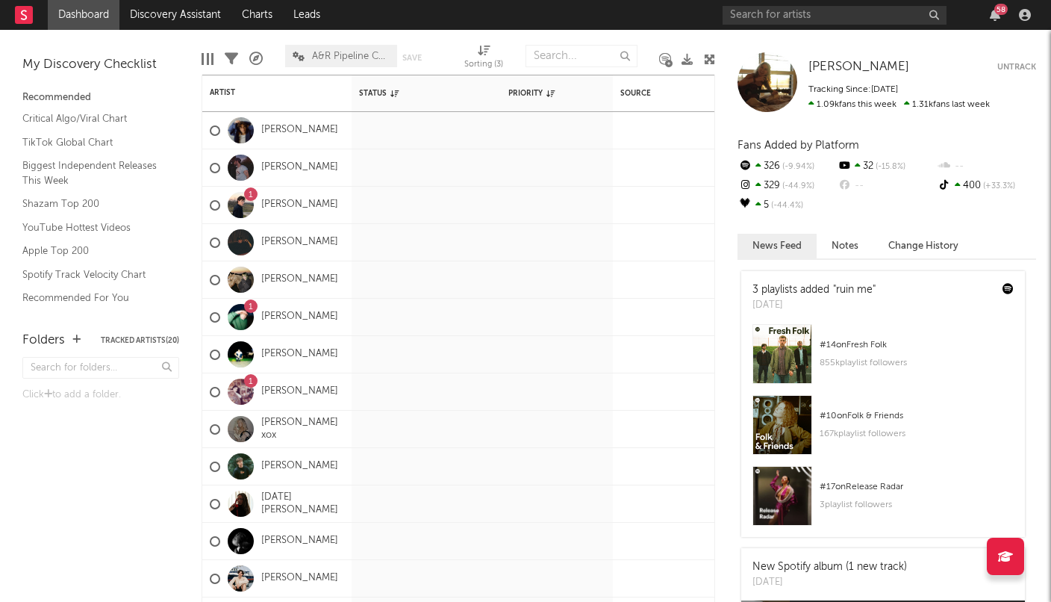
click at [84, 9] on link "Dashboard" at bounding box center [84, 15] width 72 height 30
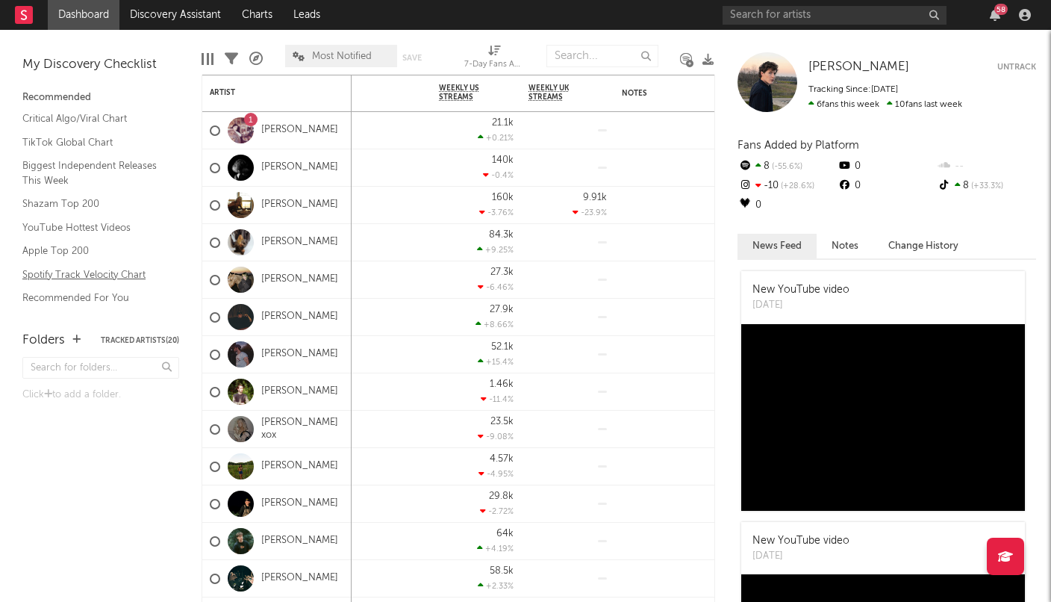
click at [79, 270] on link "Spotify Track Velocity Chart" at bounding box center [93, 274] width 142 height 16
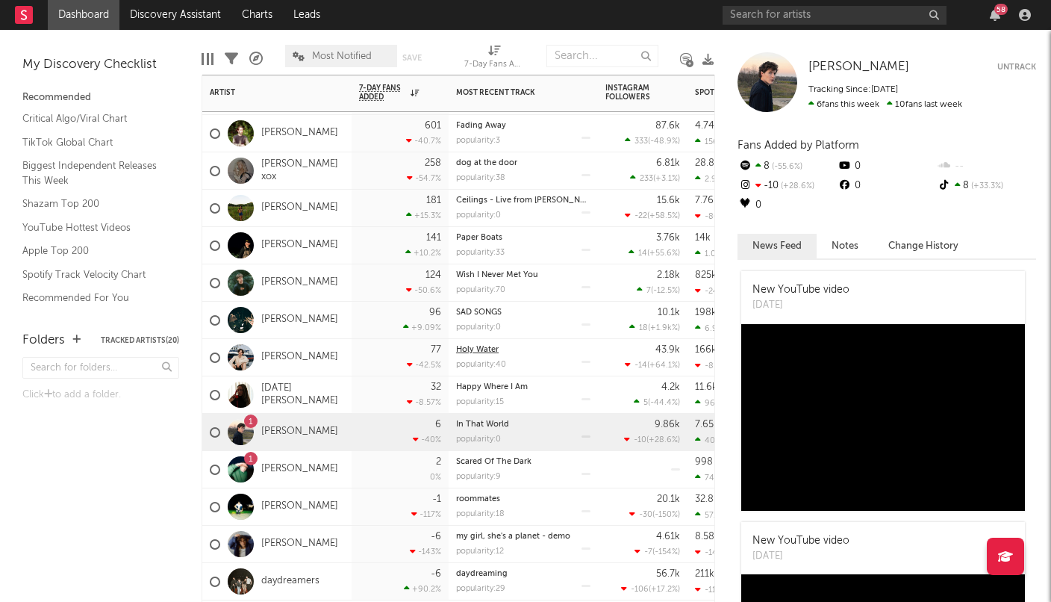
click at [476, 347] on link "Holy Water" at bounding box center [477, 350] width 43 height 8
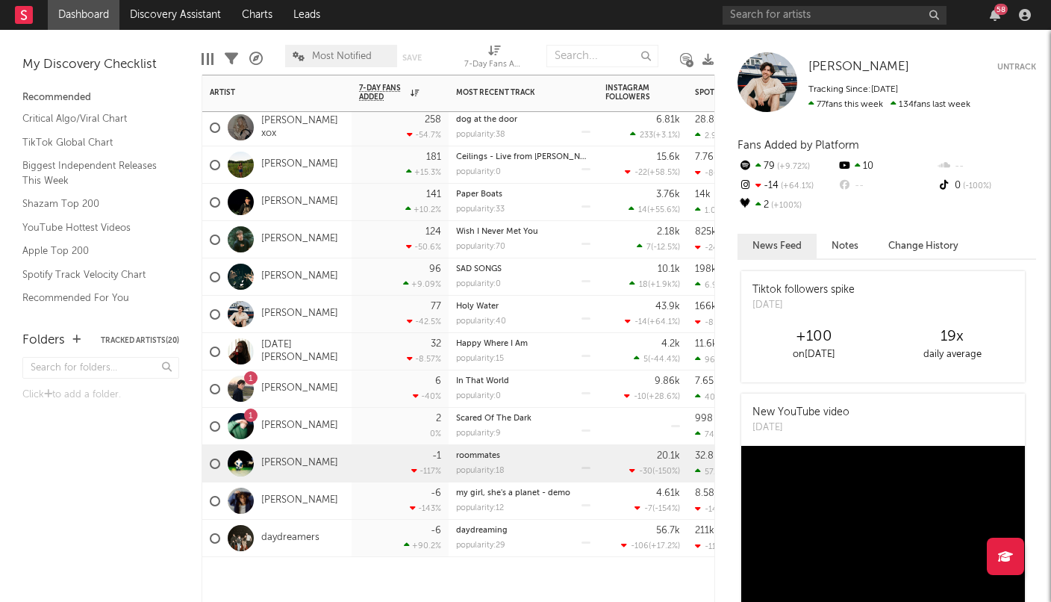
click at [505, 458] on div "roommates" at bounding box center [523, 456] width 134 height 8
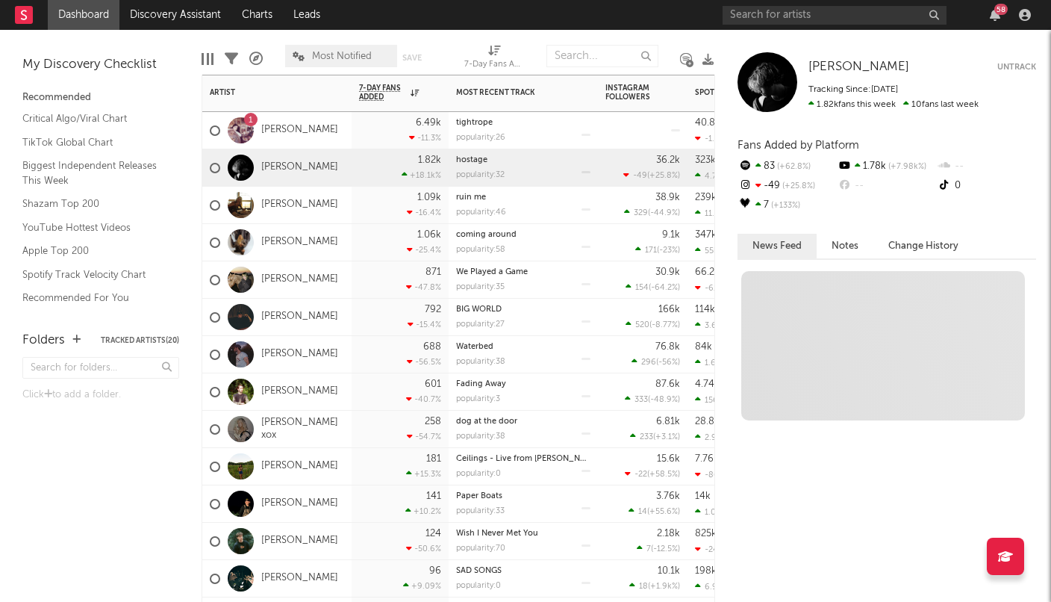
click at [428, 173] on div "+18.1k %" at bounding box center [422, 175] width 40 height 10
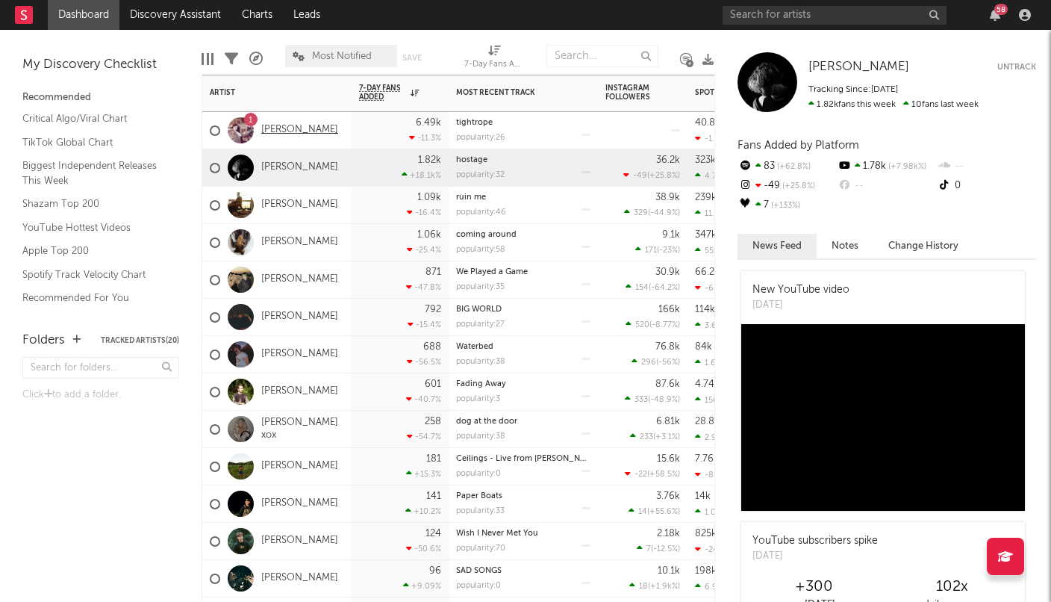
click at [304, 131] on link "[PERSON_NAME]" at bounding box center [299, 130] width 77 height 13
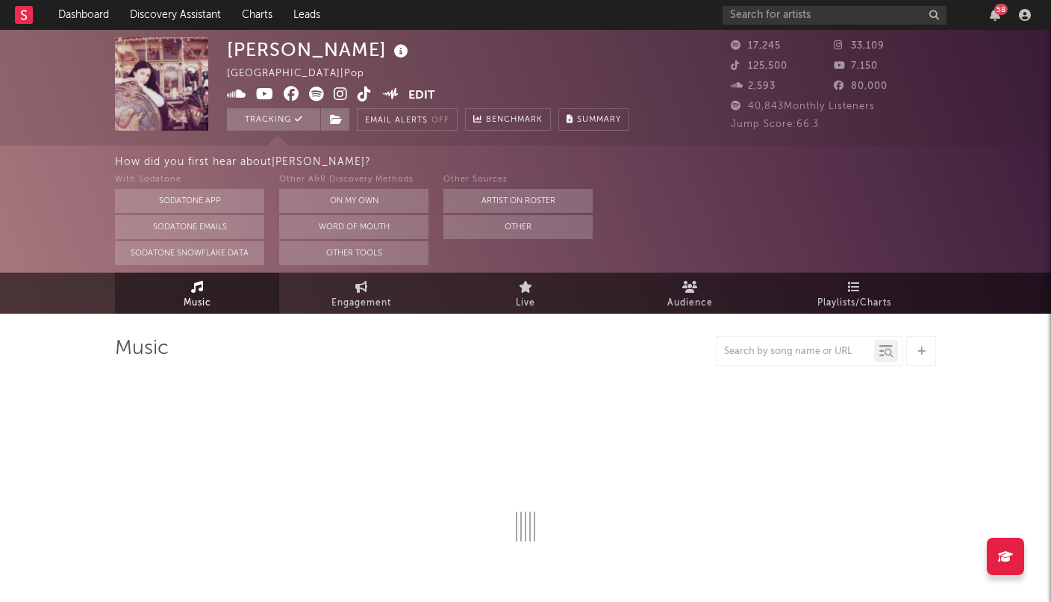
select select "6m"
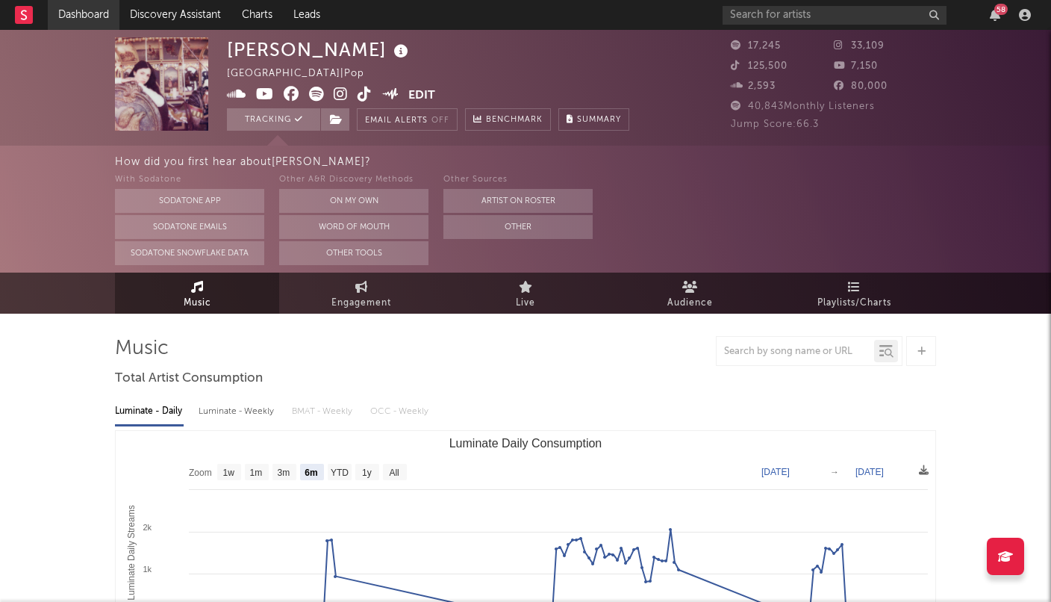
click at [92, 18] on link "Dashboard" at bounding box center [84, 15] width 72 height 30
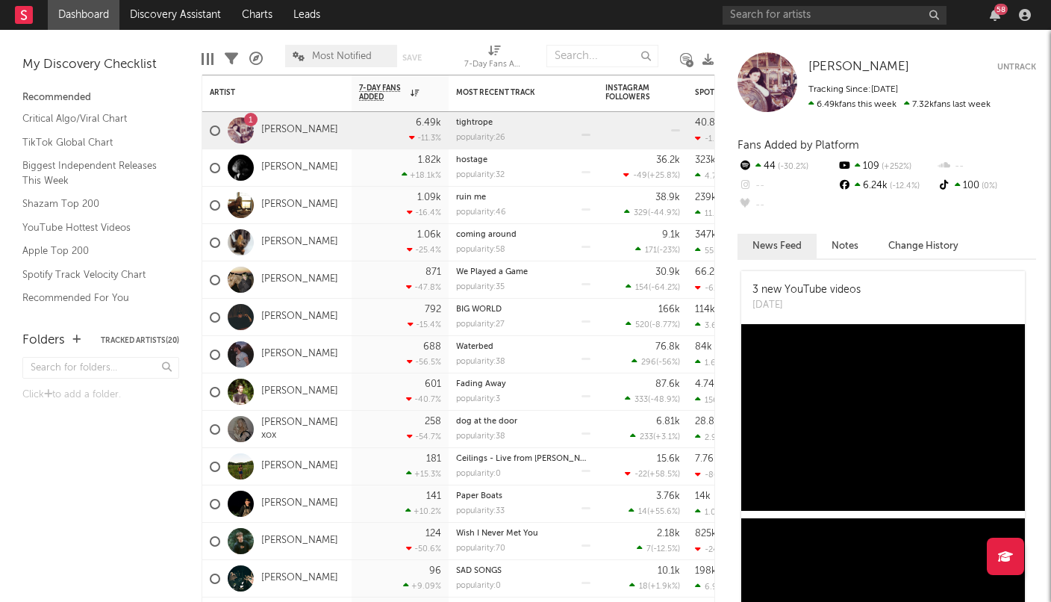
click at [76, 496] on div "Folders Tracked Artists ( 20 ) Click to add a folder." at bounding box center [101, 459] width 202 height 286
click at [418, 99] on div "7-Day Fans Added" at bounding box center [389, 93] width 60 height 18
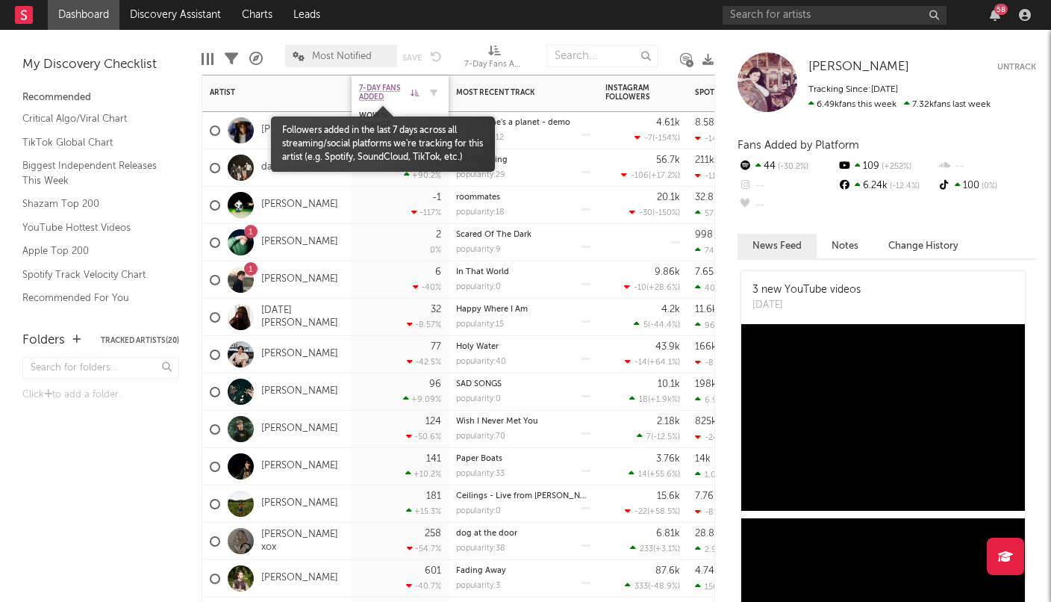
click at [401, 96] on span "7-Day Fans Added" at bounding box center [383, 93] width 48 height 18
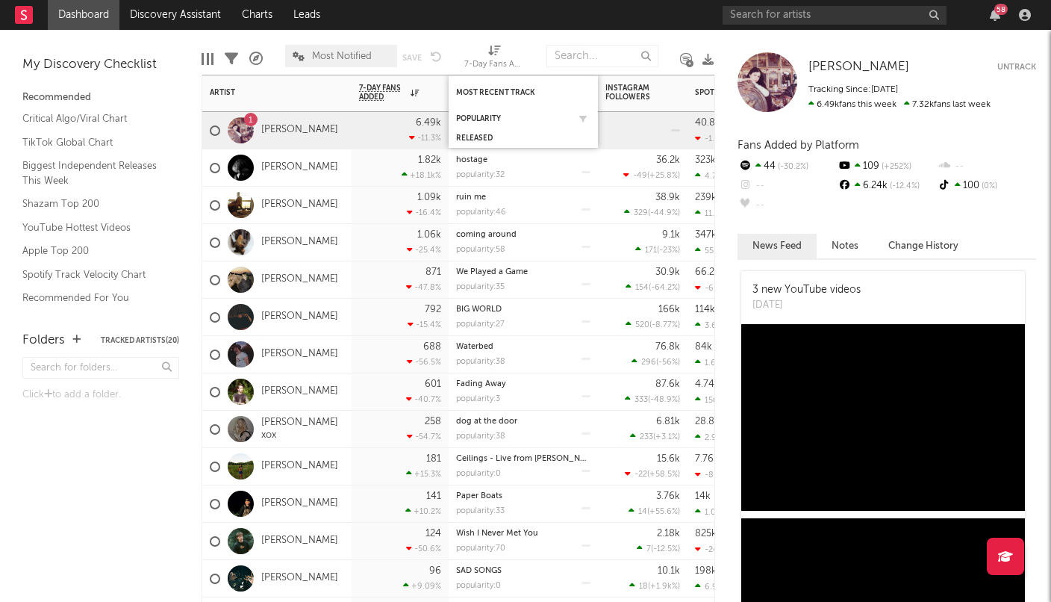
click at [489, 123] on div "Popularity" at bounding box center [523, 118] width 134 height 15
click at [485, 116] on div "Popularity" at bounding box center [512, 118] width 112 height 9
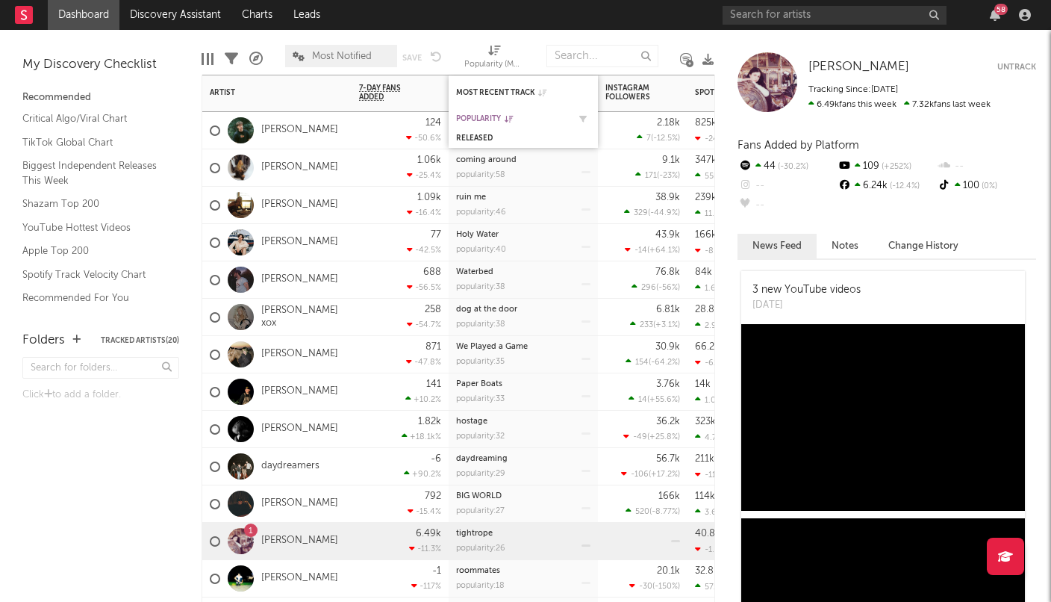
click at [480, 122] on div "Popularity" at bounding box center [512, 118] width 112 height 9
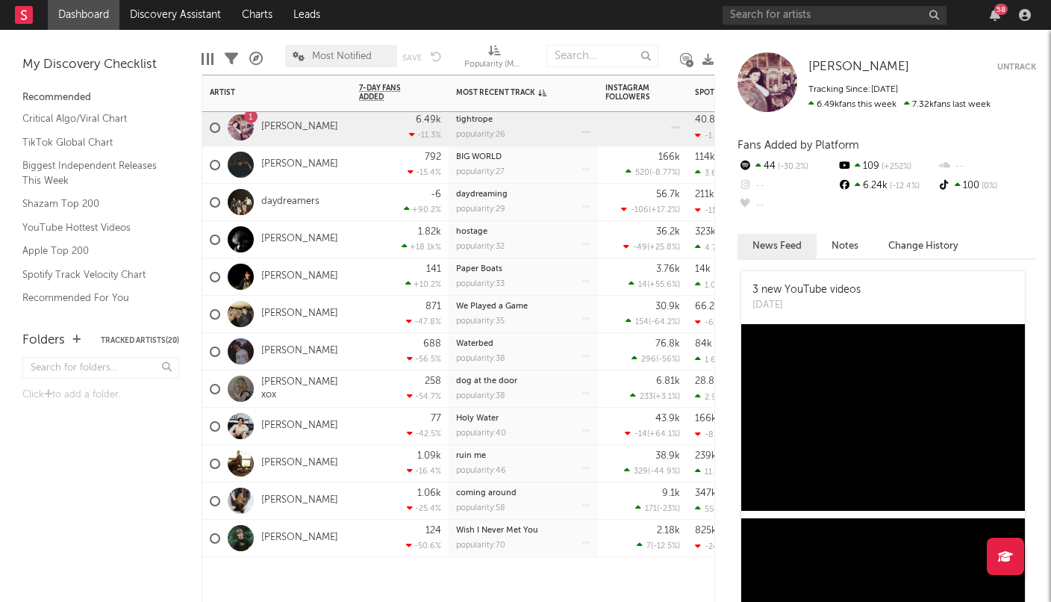
click at [484, 430] on div "popularity: 40" at bounding box center [481, 433] width 50 height 8
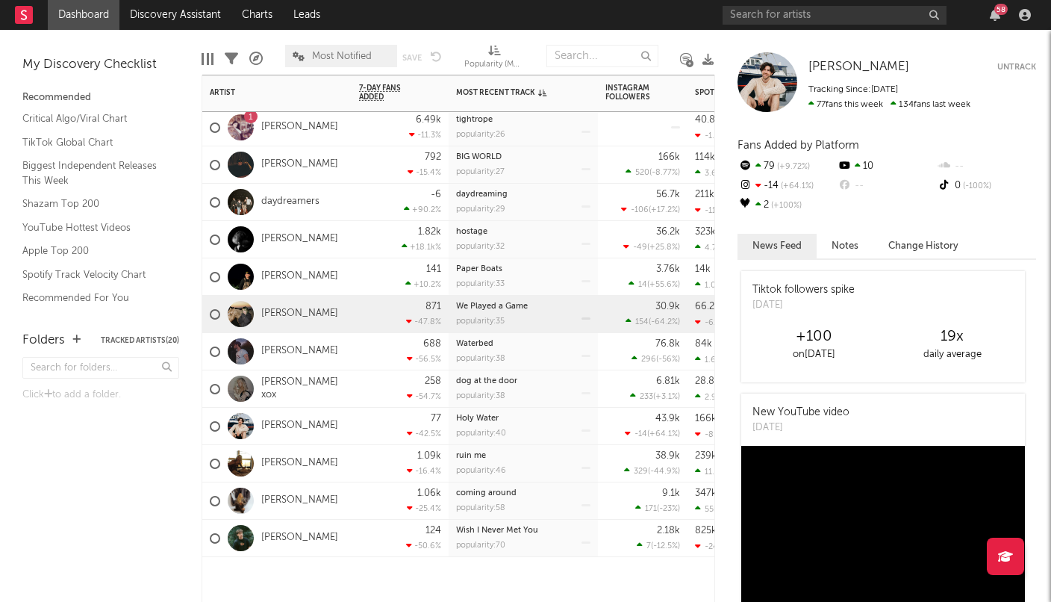
click at [355, 303] on div "871 -47.8 %" at bounding box center [400, 314] width 97 height 37
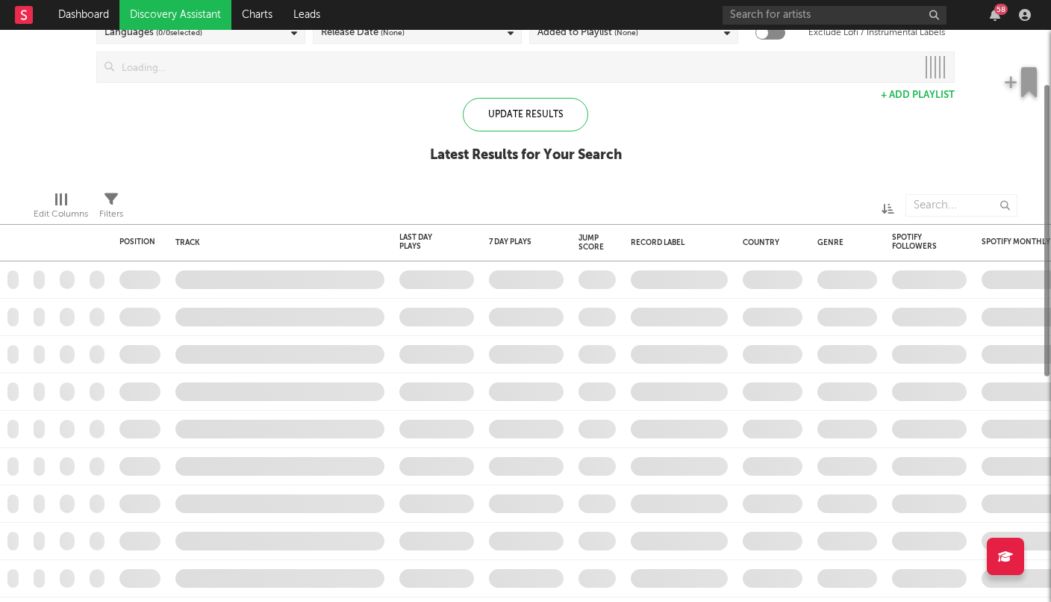
checkbox input "true"
